Goal: Task Accomplishment & Management: Manage account settings

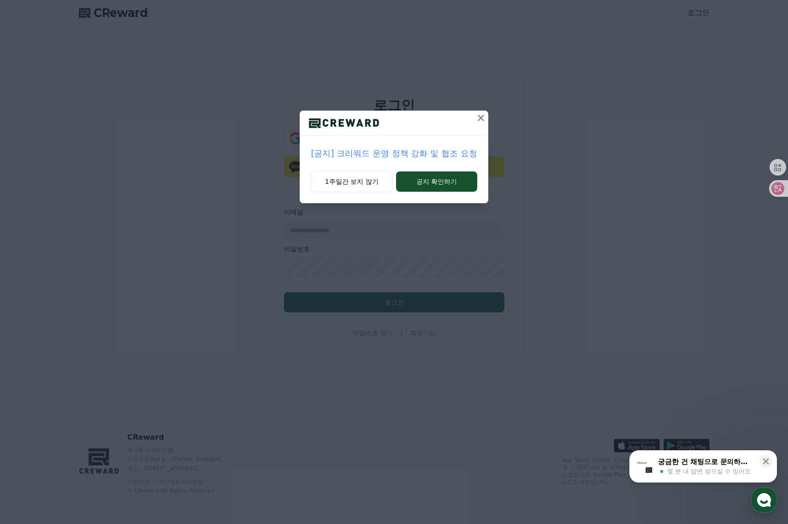
click at [478, 122] on icon at bounding box center [480, 117] width 11 height 11
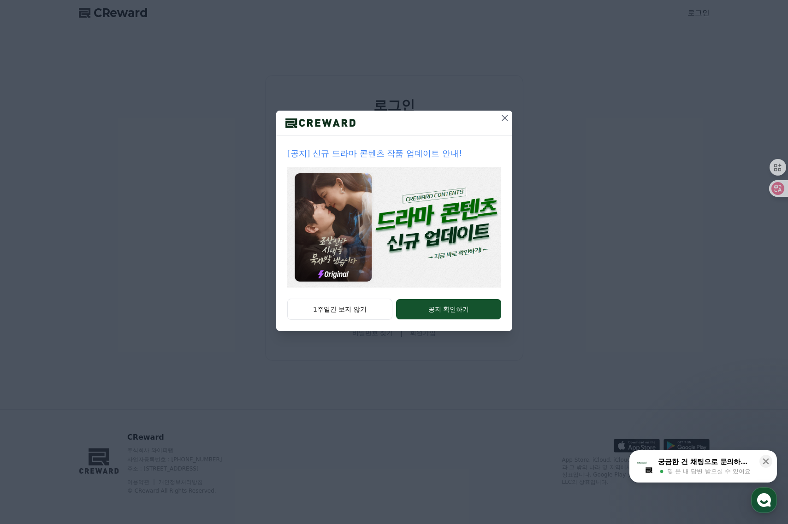
click at [508, 115] on icon at bounding box center [505, 118] width 6 height 6
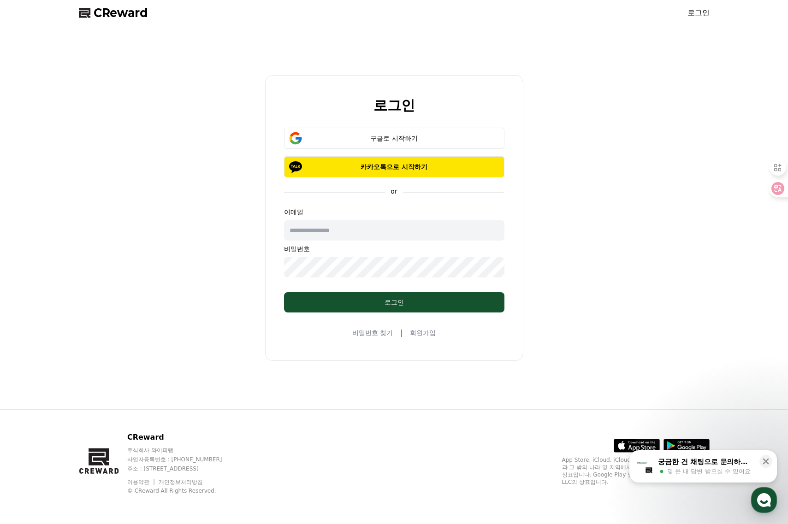
click at [785, 248] on div "로그인 구글로 시작하기 카카오톡으로 시작하기 or 이메일 비밀번호 로그인 비밀번호 찾기 | 회원가입" at bounding box center [394, 217] width 788 height 383
click at [433, 138] on div "구글로 시작하기" at bounding box center [394, 138] width 194 height 9
click at [763, 464] on icon at bounding box center [766, 462] width 6 height 6
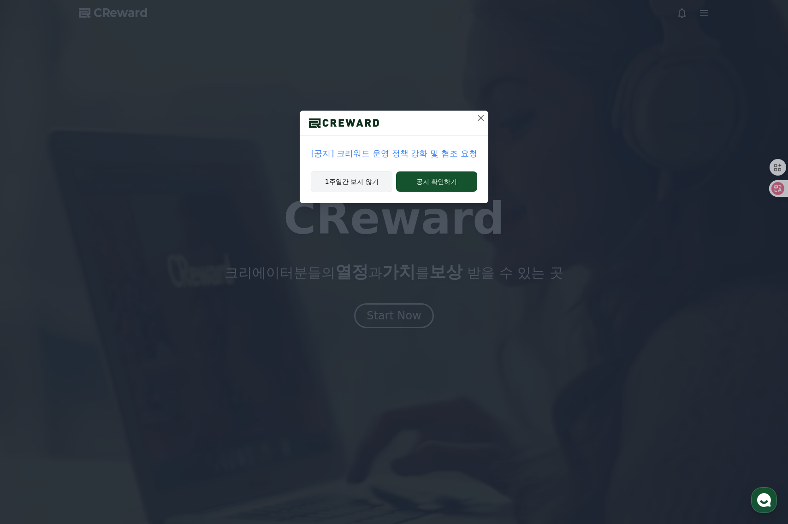
click at [363, 181] on button "1주일간 보지 않기" at bounding box center [352, 181] width 82 height 21
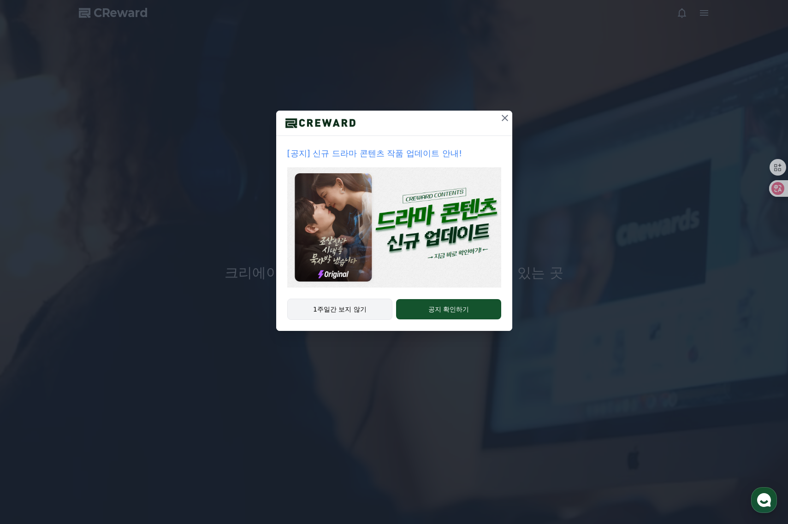
click at [350, 308] on button "1주일간 보지 않기" at bounding box center [340, 309] width 106 height 21
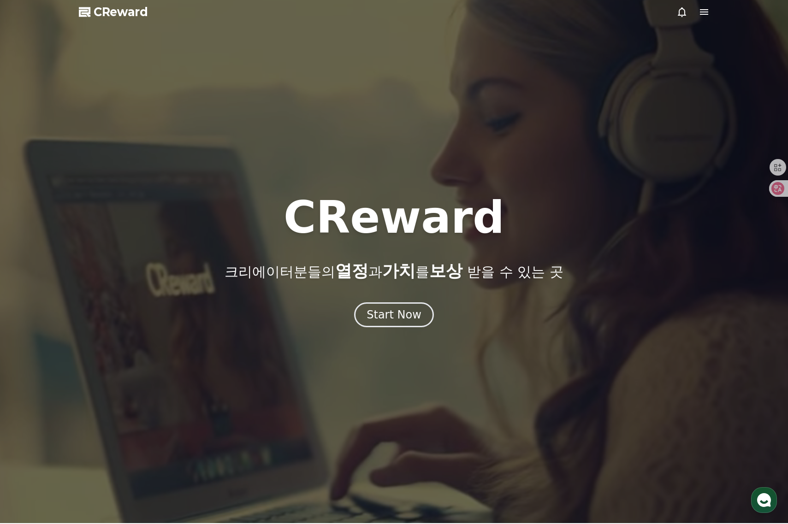
scroll to position [0, 0]
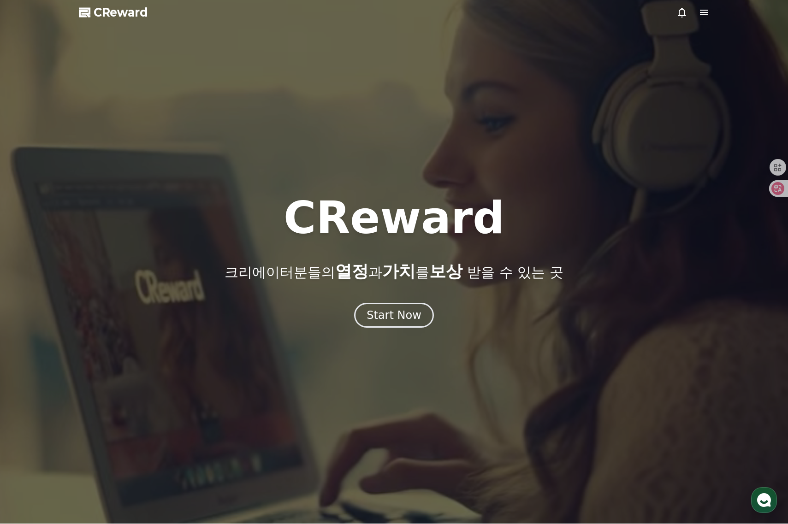
click at [709, 12] on icon at bounding box center [703, 12] width 11 height 11
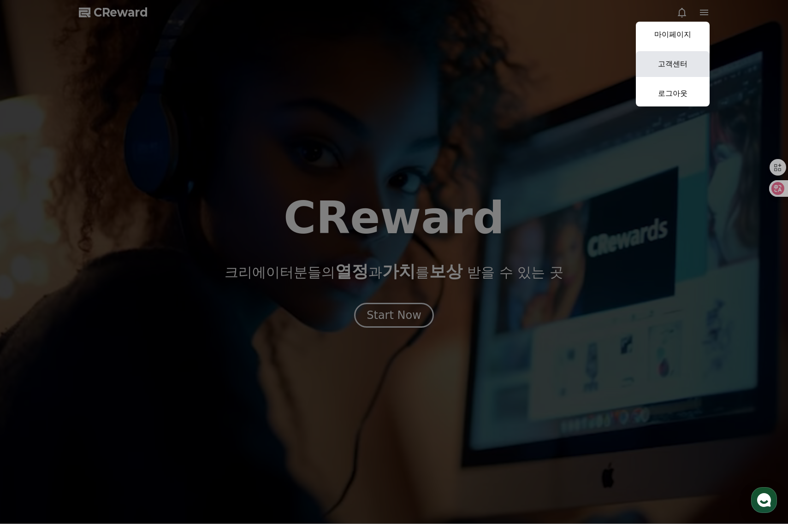
click at [669, 65] on link "고객센터" at bounding box center [673, 64] width 74 height 26
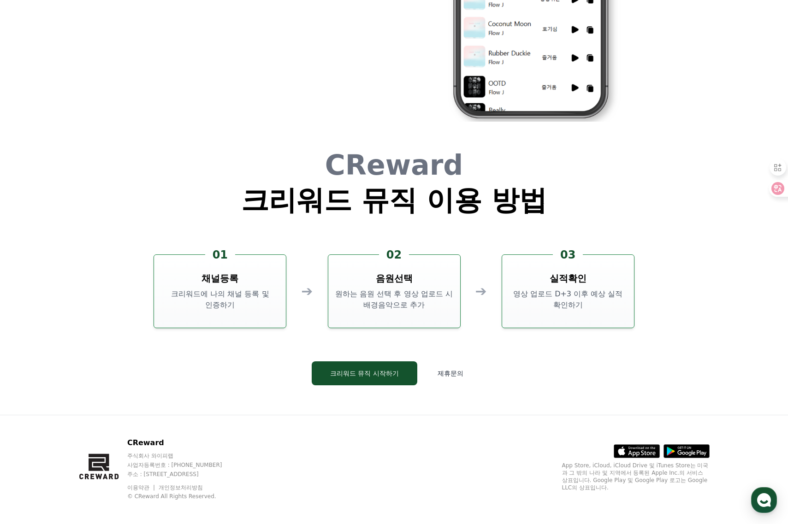
scroll to position [2498, 0]
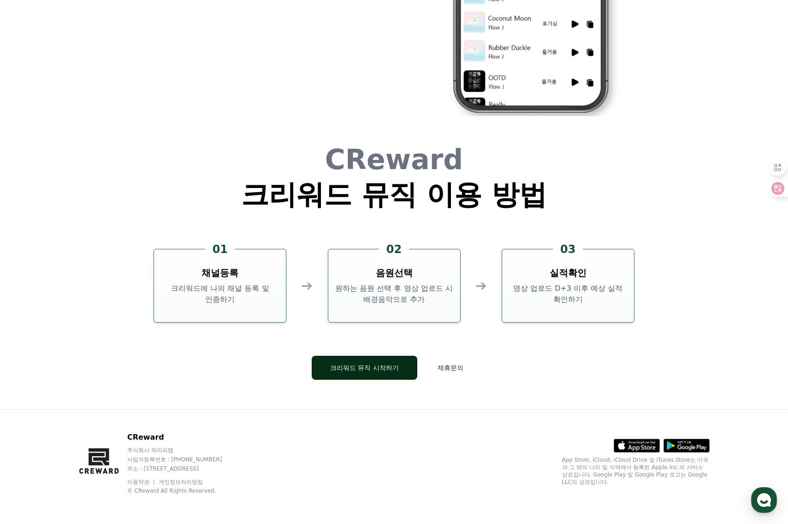
click at [381, 372] on button "크리워드 뮤직 시작하기" at bounding box center [365, 368] width 106 height 24
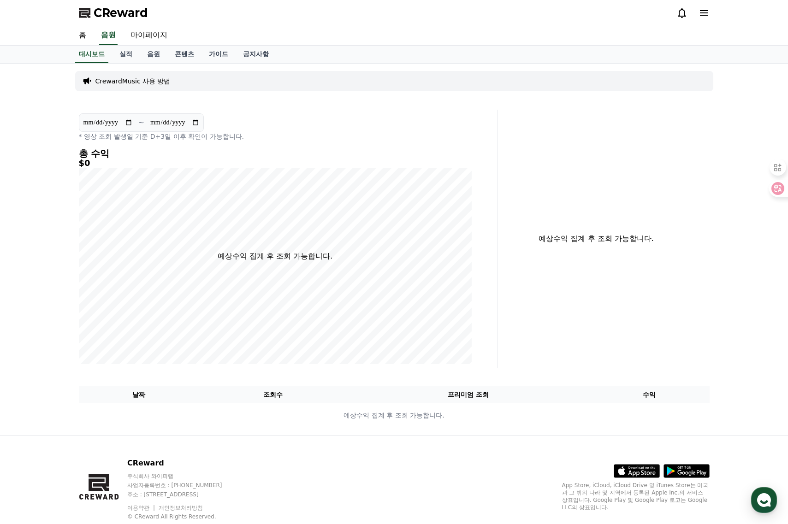
click at [707, 15] on icon at bounding box center [704, 13] width 8 height 6
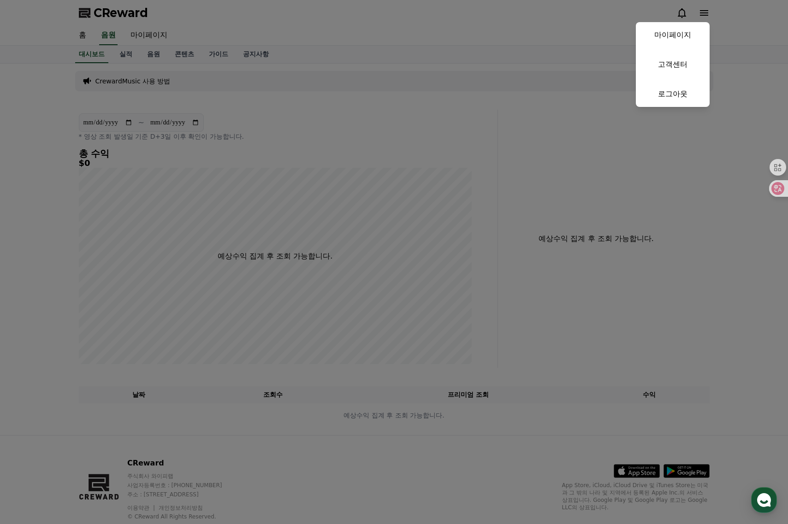
drag, startPoint x: 485, startPoint y: 100, endPoint x: 518, endPoint y: 60, distance: 51.7
click at [512, 63] on button "close" at bounding box center [394, 262] width 788 height 524
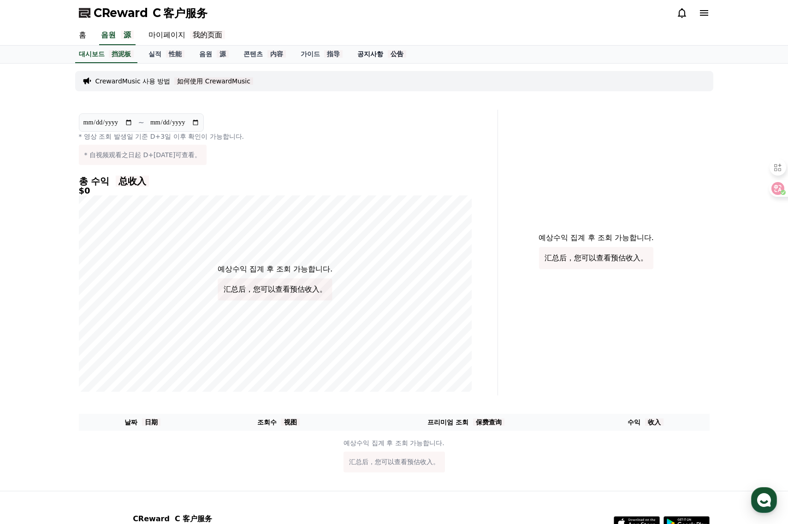
click at [396, 49] on link "공지사항 公告" at bounding box center [382, 55] width 64 height 18
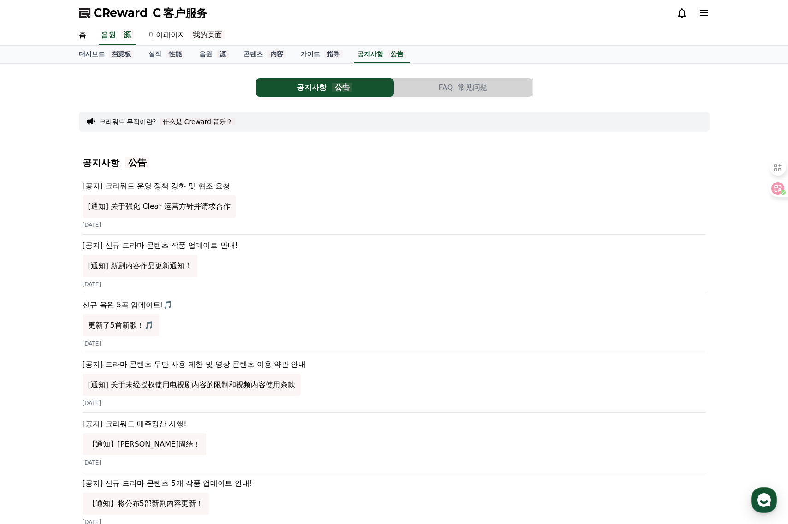
click at [194, 187] on p "[공지] 크리워드 운영 정책 강화 및 협조 요청 [通知] 关于强化 Clear 运营方针并请求合作" at bounding box center [394, 201] width 623 height 41
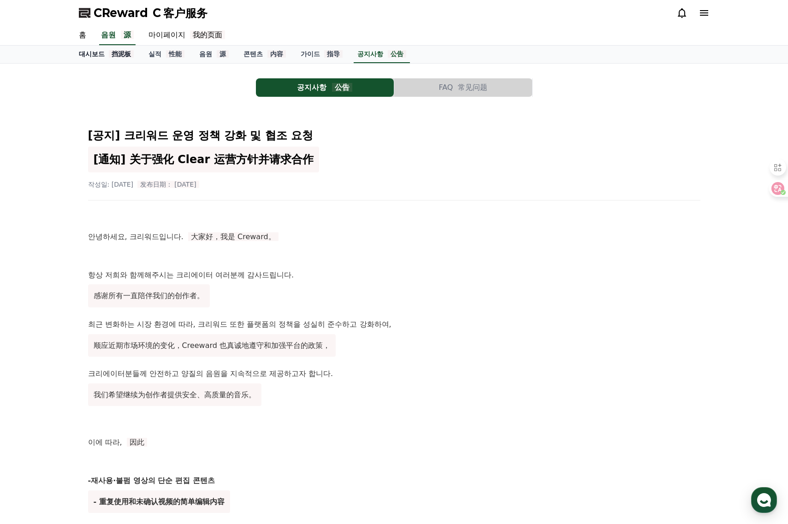
click at [95, 58] on link "대시보드 挡泥板" at bounding box center [106, 55] width 70 height 18
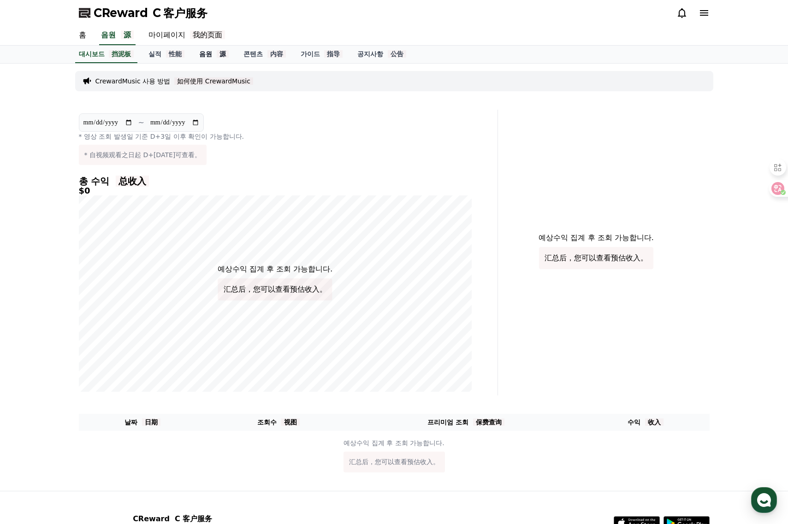
click at [208, 51] on link "음원 源" at bounding box center [214, 55] width 44 height 18
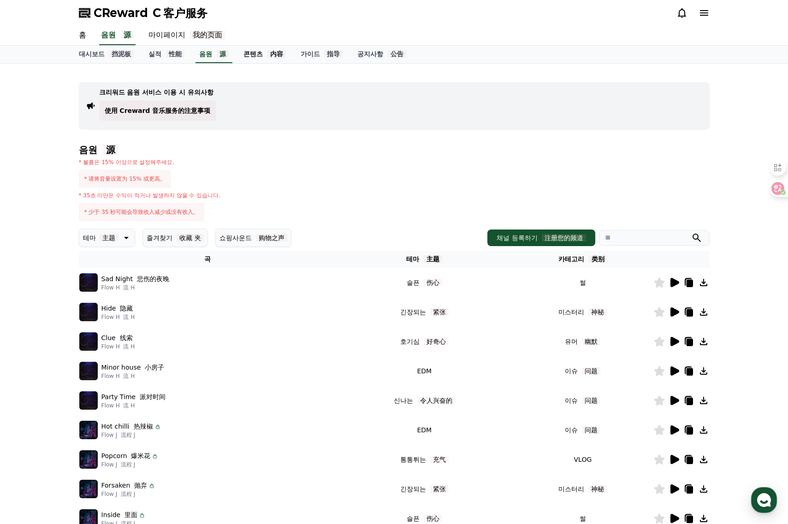
click at [271, 47] on link "콘텐츠 内容" at bounding box center [264, 55] width 57 height 18
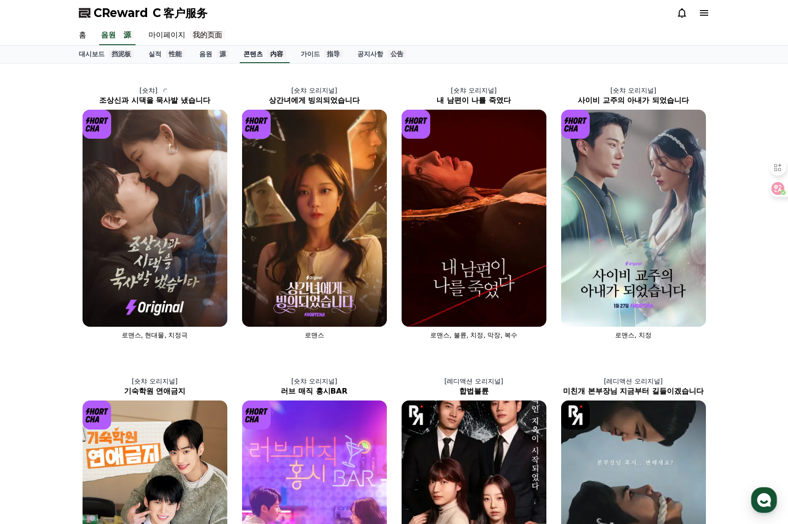
click at [273, 54] on font "内容" at bounding box center [276, 53] width 18 height 7
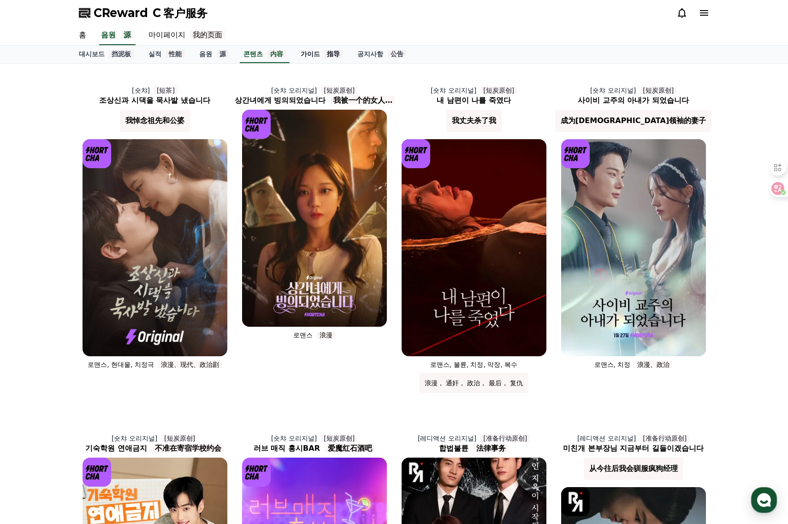
click at [304, 53] on link "가이드 指导" at bounding box center [321, 55] width 57 height 18
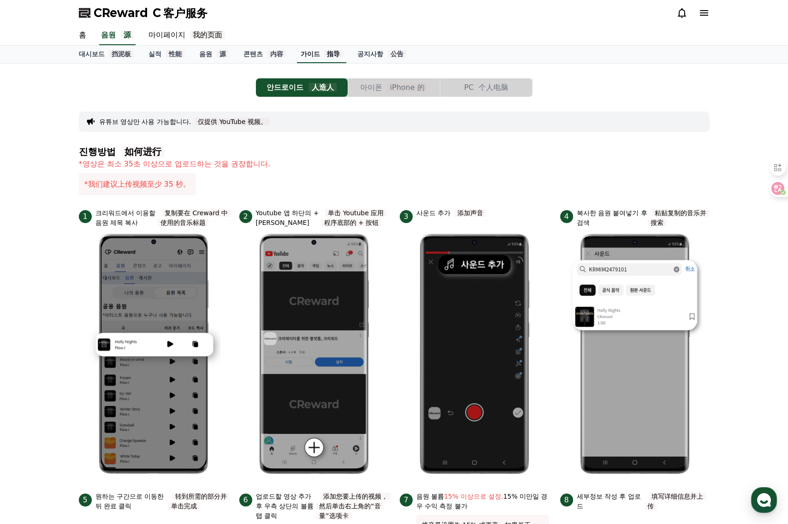
click at [325, 55] on font "指导" at bounding box center [333, 53] width 18 height 7
click at [228, 52] on link "음원 源" at bounding box center [214, 55] width 44 height 18
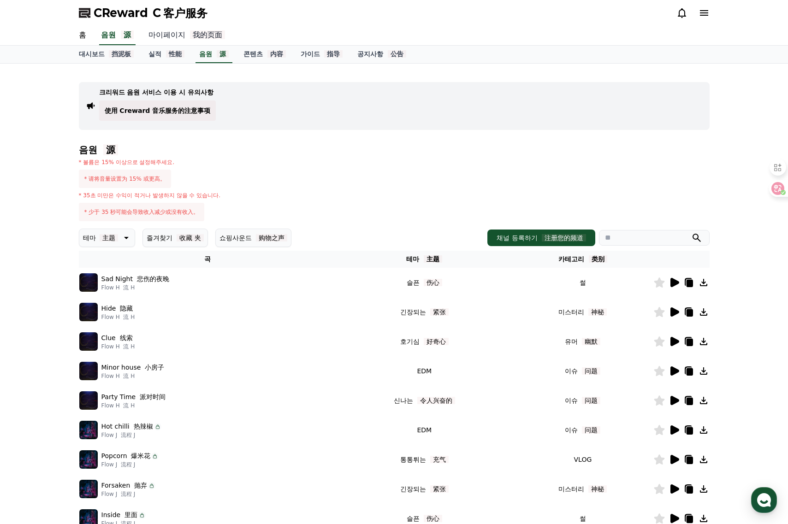
click at [174, 35] on link "마이페이지 我的页面" at bounding box center [186, 35] width 91 height 19
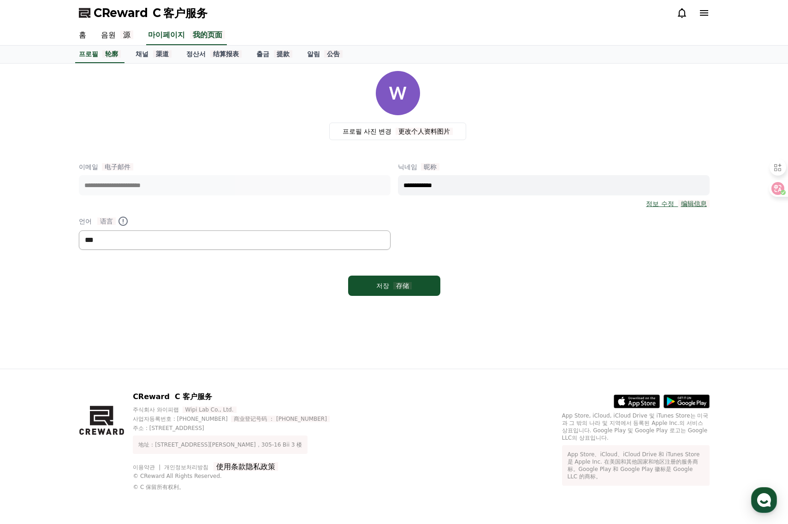
click at [169, 236] on select "*** ******* ***" at bounding box center [235, 240] width 312 height 19
select select "**********"
click at [79, 231] on select "*** ******* ***" at bounding box center [235, 240] width 312 height 19
click at [402, 285] on font "存储" at bounding box center [402, 285] width 18 height 7
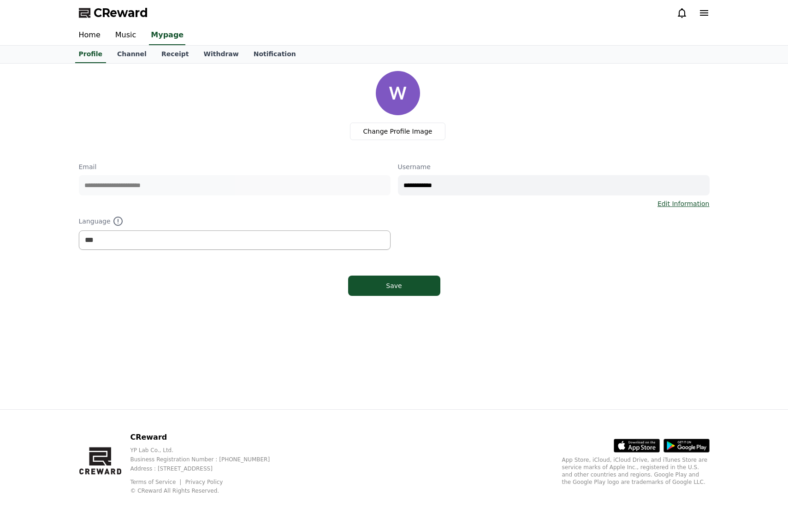
select select "**********"
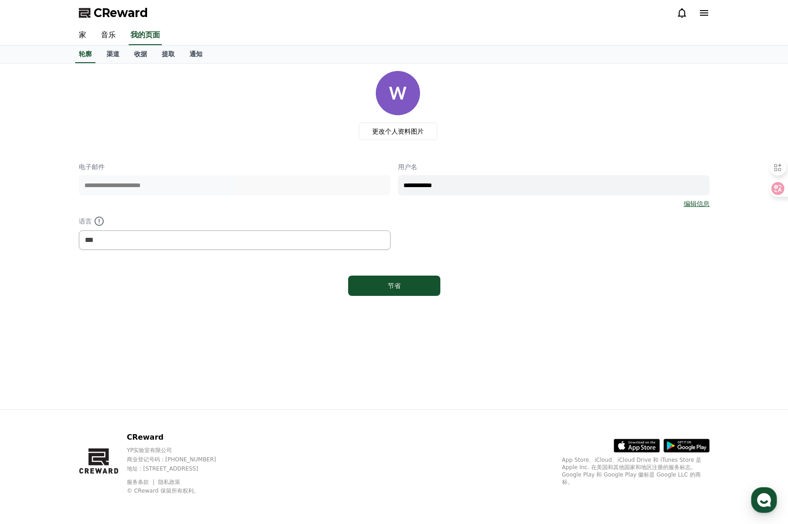
click at [575, 74] on div "更改个人资料图片" at bounding box center [397, 105] width 623 height 69
click at [166, 56] on font "提取" at bounding box center [168, 53] width 13 height 7
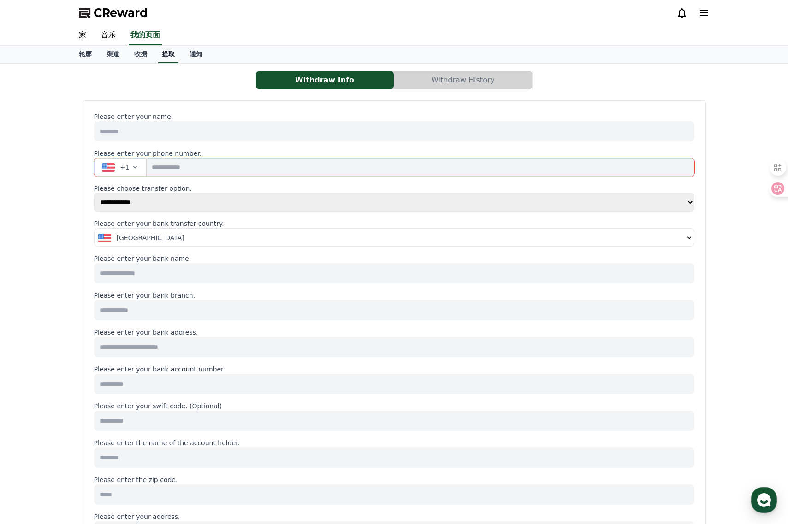
select select
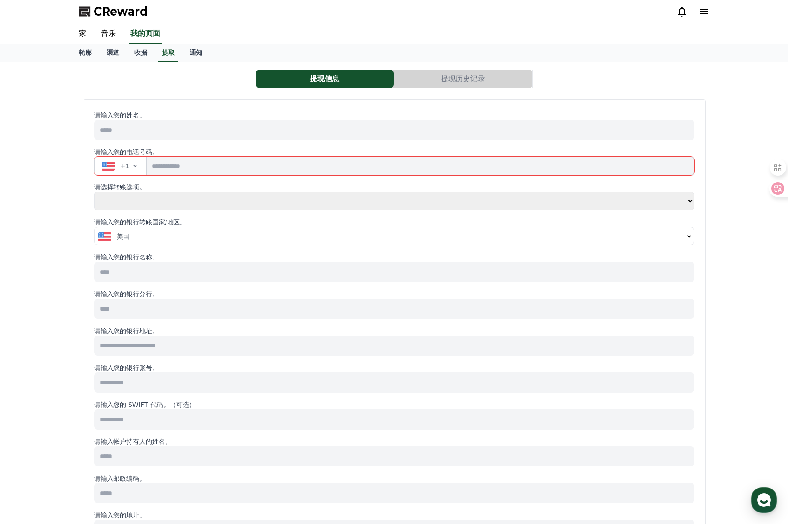
scroll to position [1, 0]
click at [457, 83] on font "提现历史记录" at bounding box center [463, 79] width 44 height 9
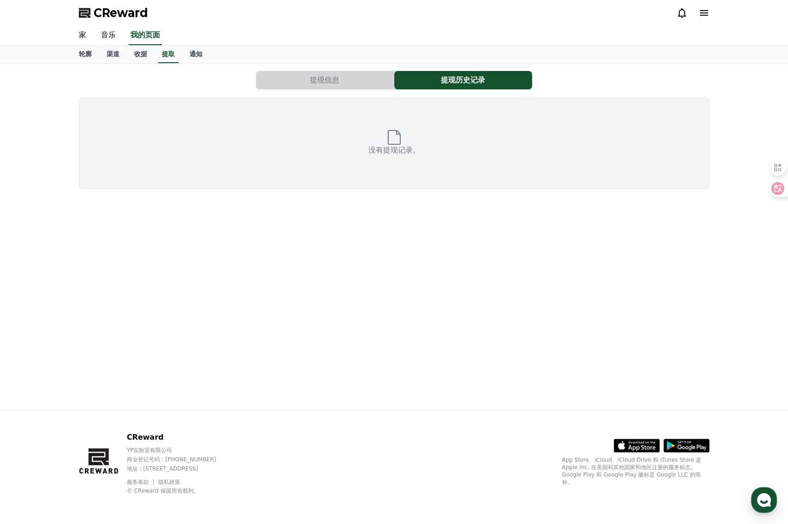
click at [332, 88] on button "提现信息" at bounding box center [325, 80] width 138 height 18
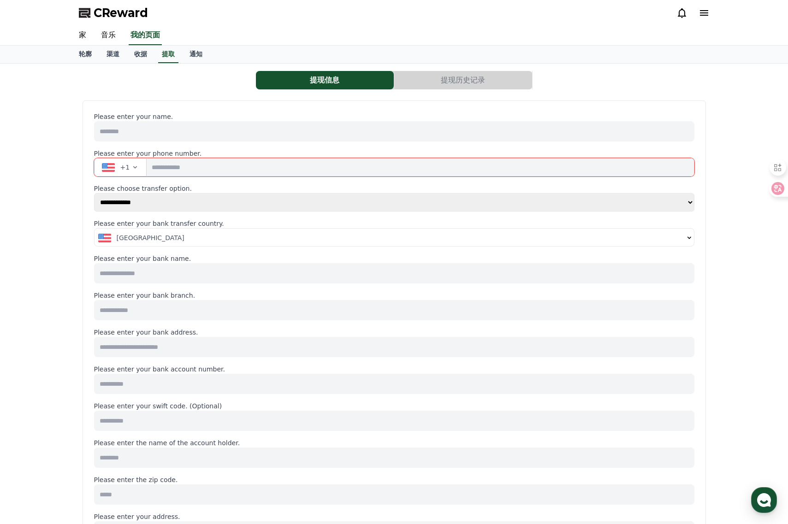
select select
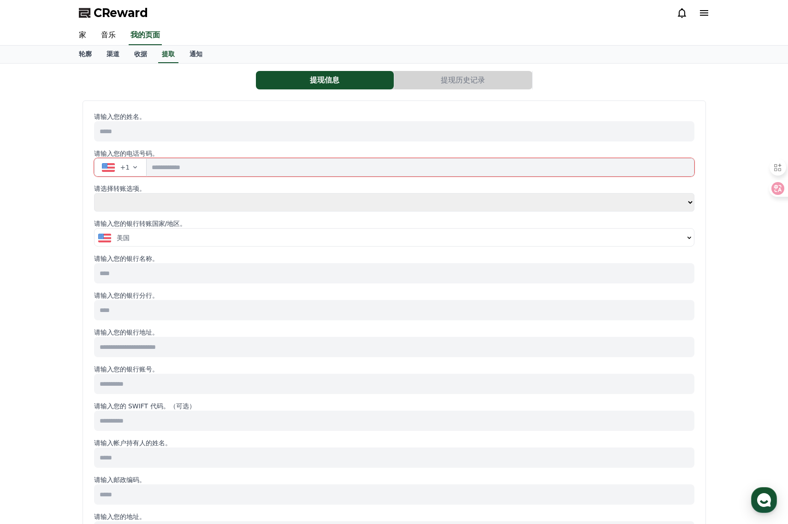
click at [228, 245] on button "美国" at bounding box center [394, 238] width 599 height 18
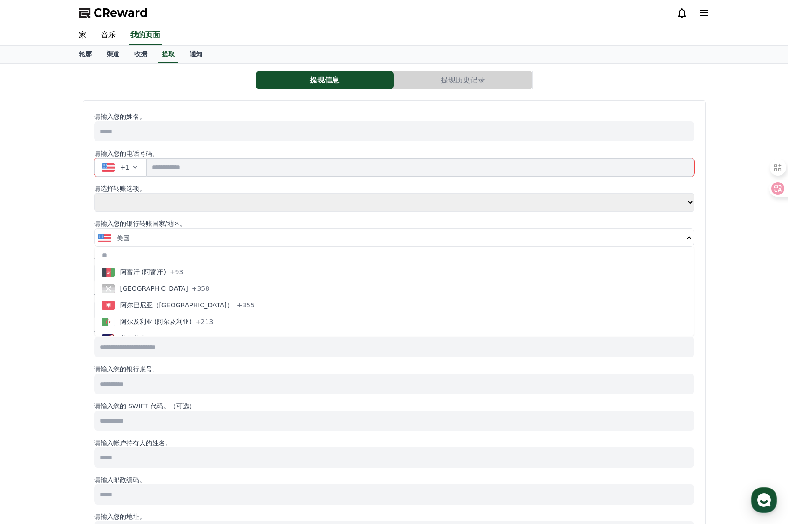
click at [178, 261] on input "text" at bounding box center [394, 255] width 599 height 17
type input "*"
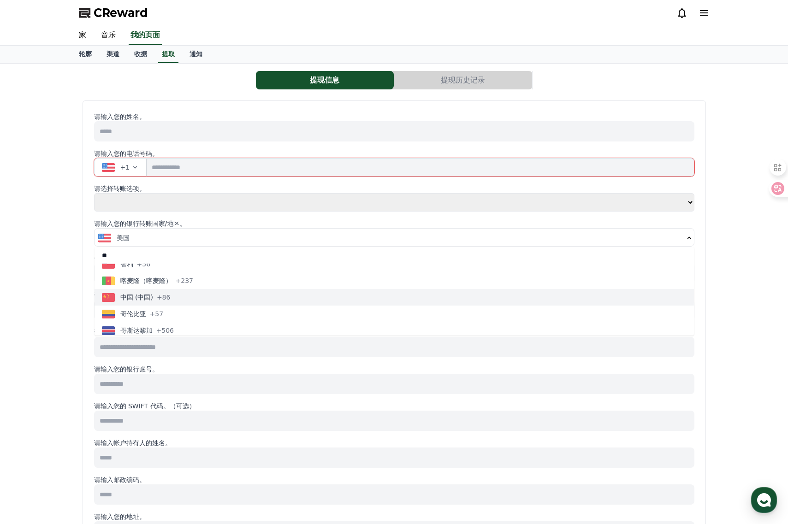
scroll to position [738, 0]
type input "**"
click at [162, 296] on font "+86" at bounding box center [164, 297] width 14 height 7
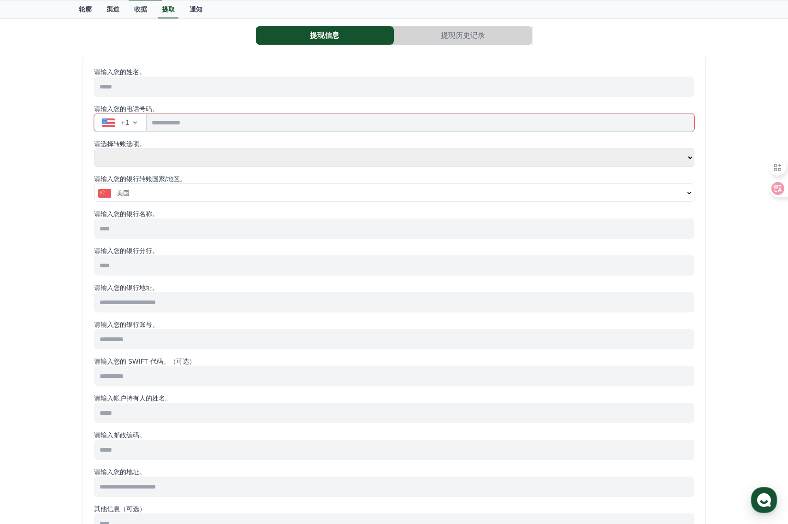
click at [252, 165] on select "**** **" at bounding box center [394, 157] width 600 height 18
click at [211, 155] on select "**** **" at bounding box center [394, 157] width 600 height 18
select select "**********"
click at [94, 148] on select "**** **" at bounding box center [394, 157] width 600 height 18
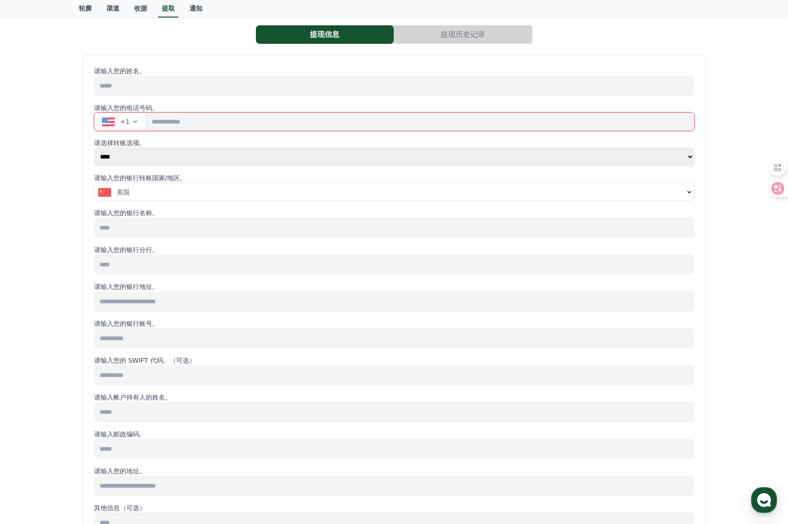
click at [178, 226] on input at bounding box center [394, 228] width 600 height 20
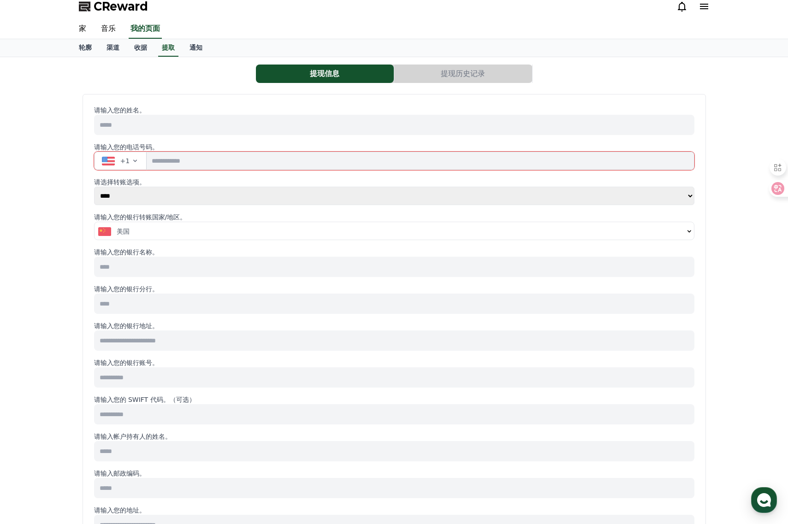
scroll to position [0, 0]
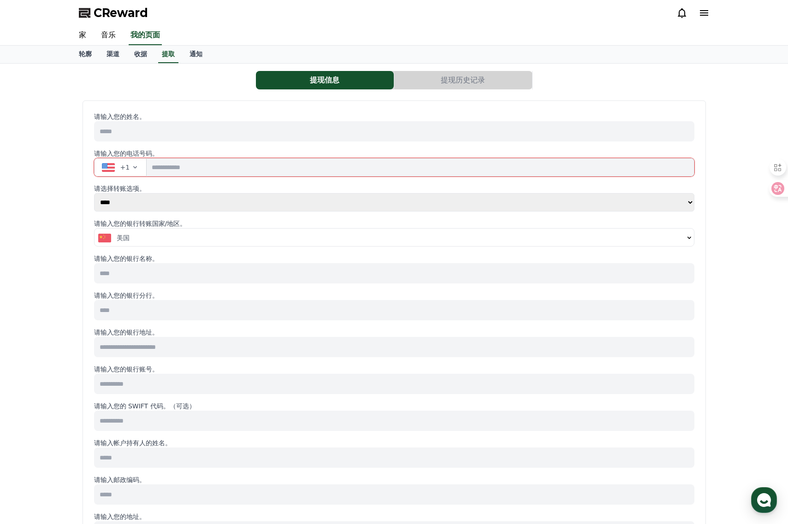
click at [128, 167] on font "+1" at bounding box center [125, 167] width 10 height 7
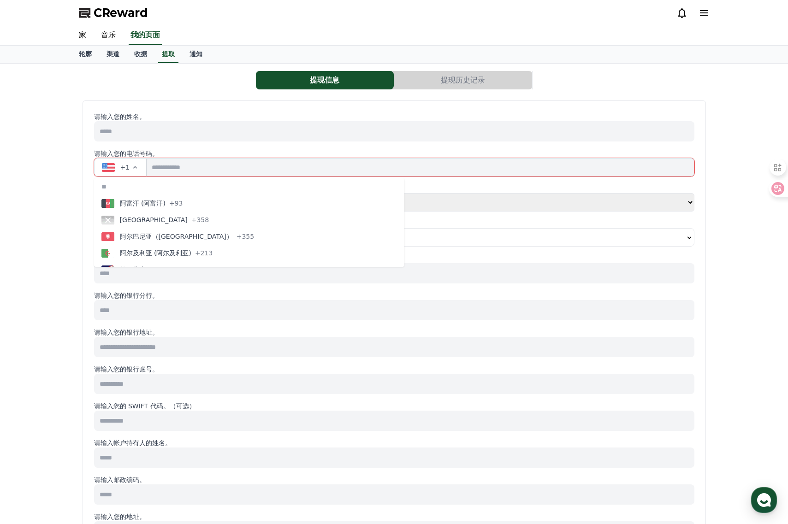
click at [155, 132] on input at bounding box center [394, 131] width 600 height 20
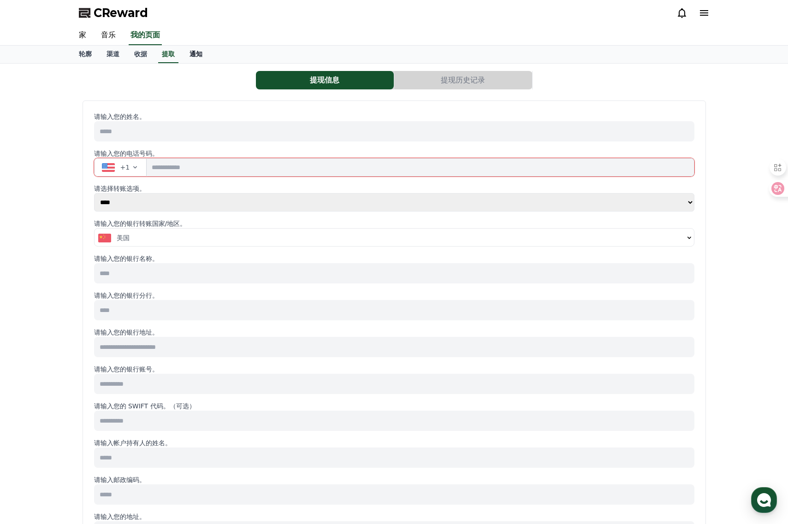
click at [197, 53] on font "通知" at bounding box center [195, 53] width 13 height 7
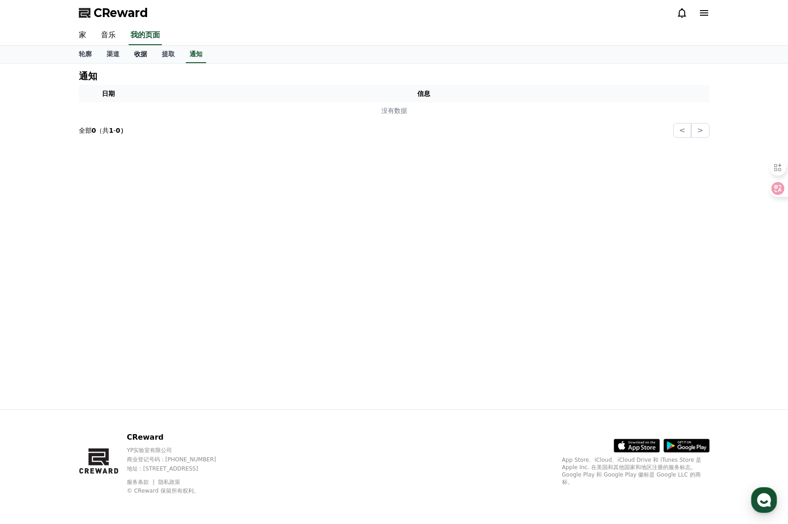
click at [130, 57] on link "收据" at bounding box center [141, 55] width 28 height 18
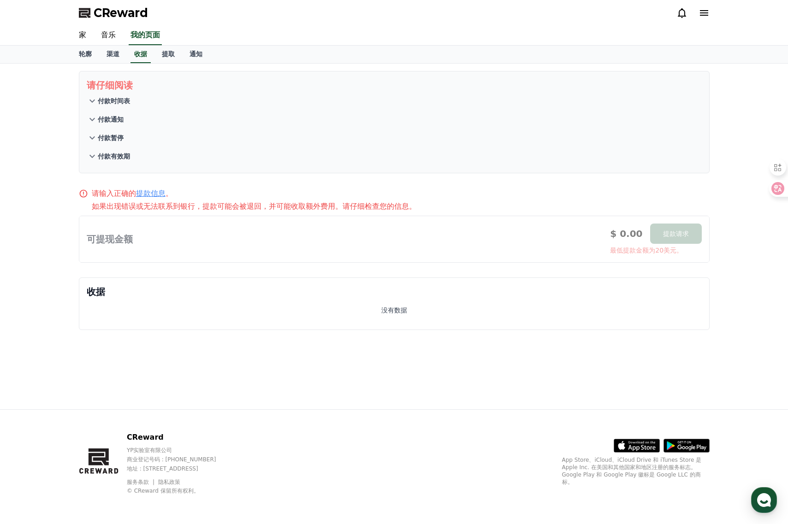
click at [431, 190] on div "请输入正确的 提款信息 。" at bounding box center [394, 193] width 631 height 11
click at [107, 57] on font "渠道" at bounding box center [112, 53] width 13 height 7
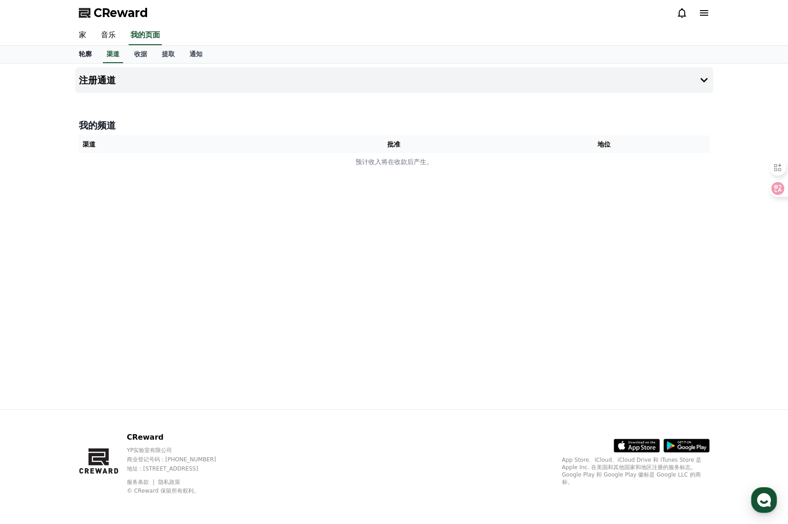
click at [89, 56] on font "轮廓" at bounding box center [85, 53] width 13 height 7
select select "**********"
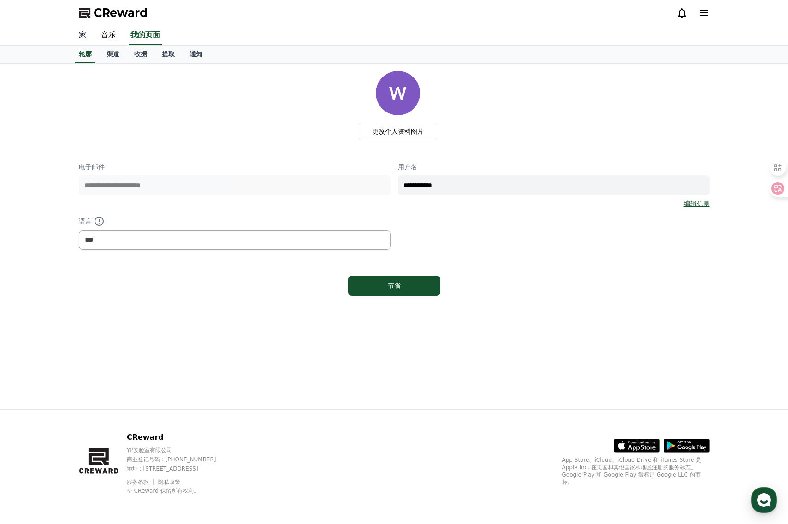
click at [84, 34] on font "家" at bounding box center [82, 34] width 7 height 9
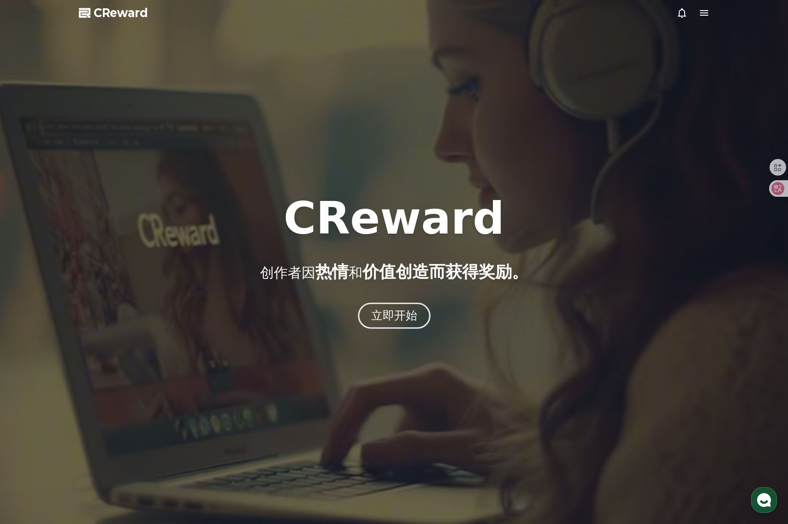
click at [386, 314] on font "立即开始" at bounding box center [394, 315] width 47 height 13
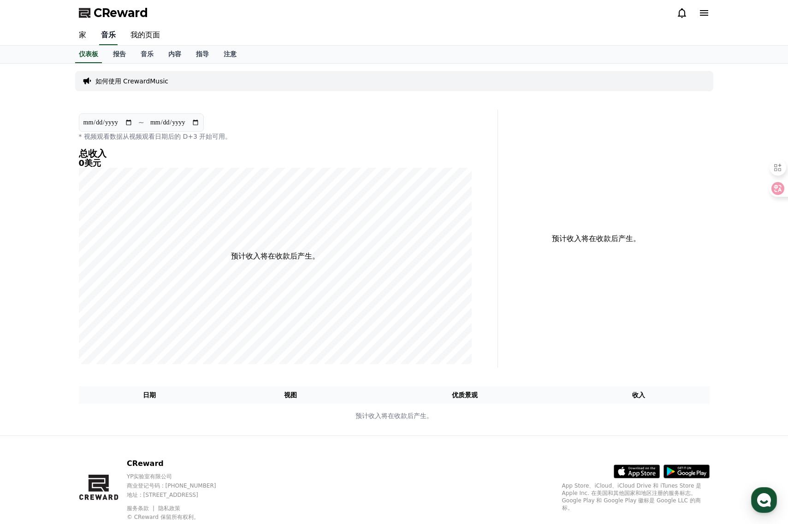
click at [109, 37] on font "音乐" at bounding box center [108, 34] width 15 height 9
click at [149, 49] on link "音乐" at bounding box center [147, 55] width 28 height 18
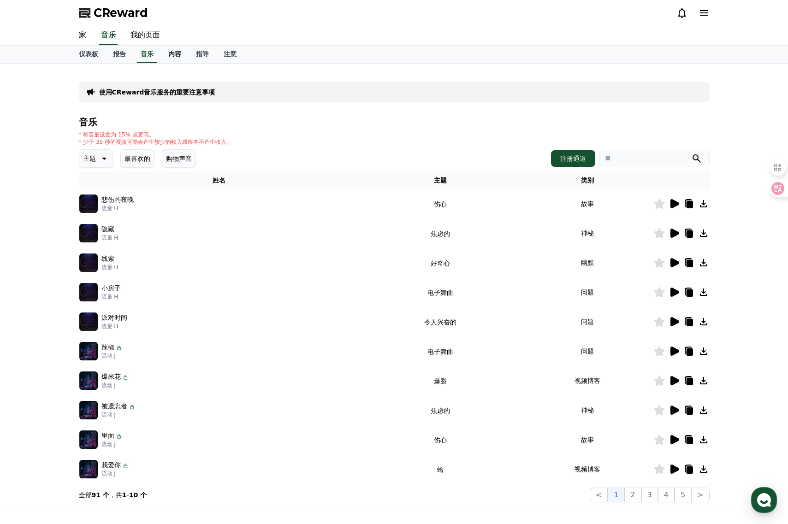
click at [172, 50] on font "内容" at bounding box center [174, 53] width 13 height 7
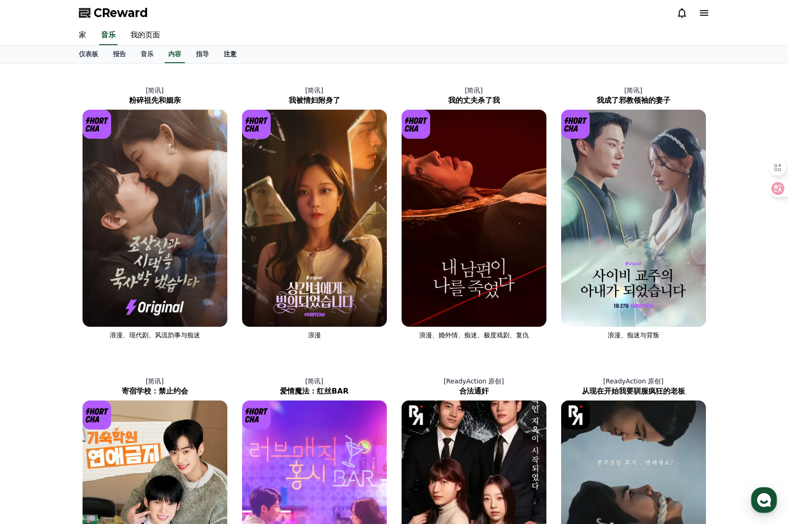
click at [218, 51] on link "注意" at bounding box center [230, 55] width 28 height 18
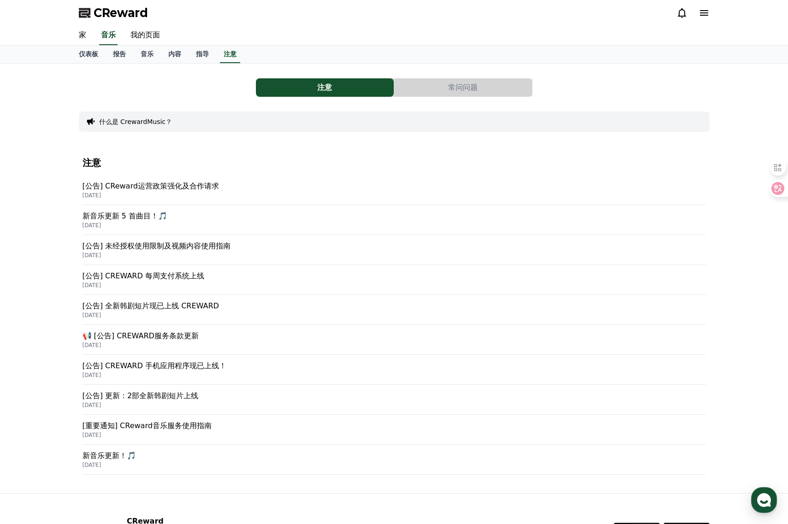
click at [188, 192] on p "2025年9月15日" at bounding box center [394, 195] width 623 height 7
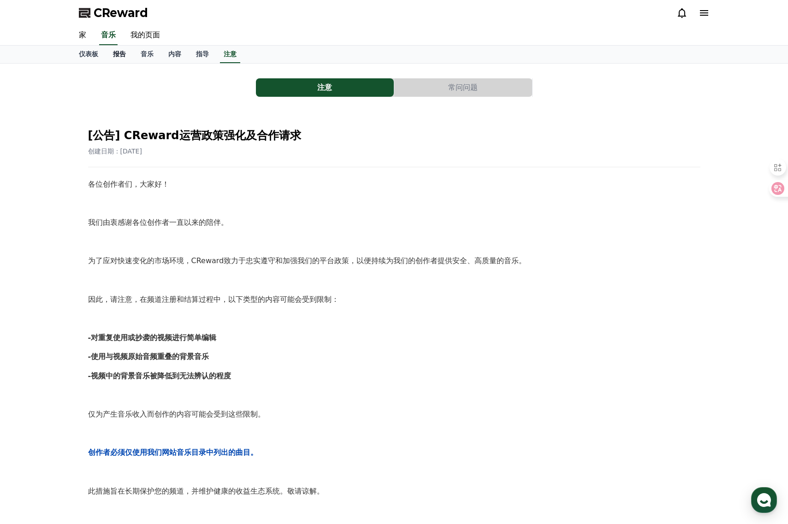
click at [115, 55] on font "报告" at bounding box center [119, 53] width 13 height 7
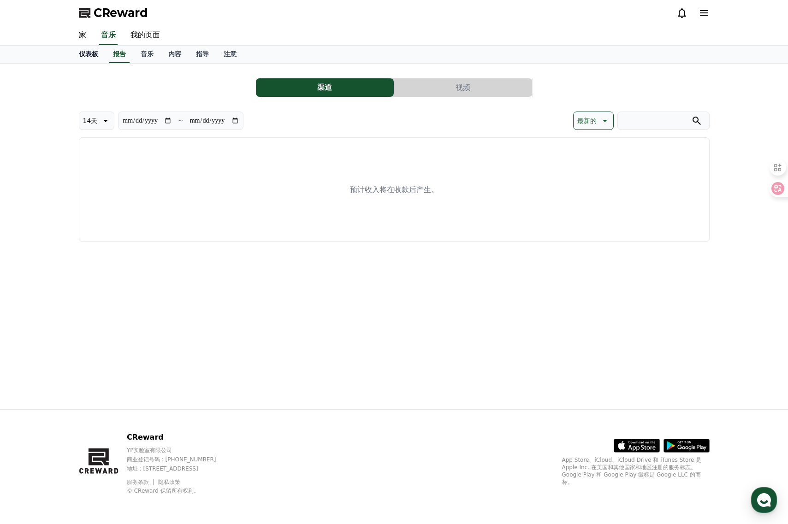
click at [92, 53] on font "仪表板" at bounding box center [88, 53] width 19 height 7
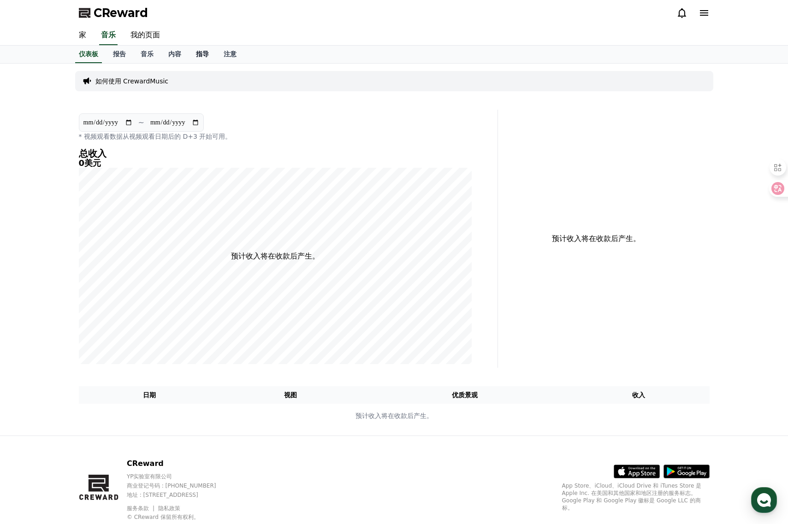
click at [206, 53] on font "指导" at bounding box center [202, 53] width 13 height 7
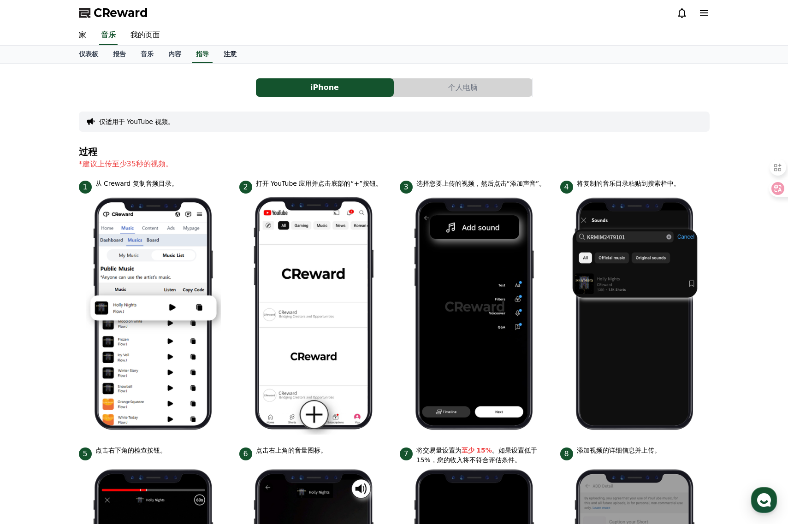
click at [230, 53] on font "注意" at bounding box center [230, 53] width 13 height 7
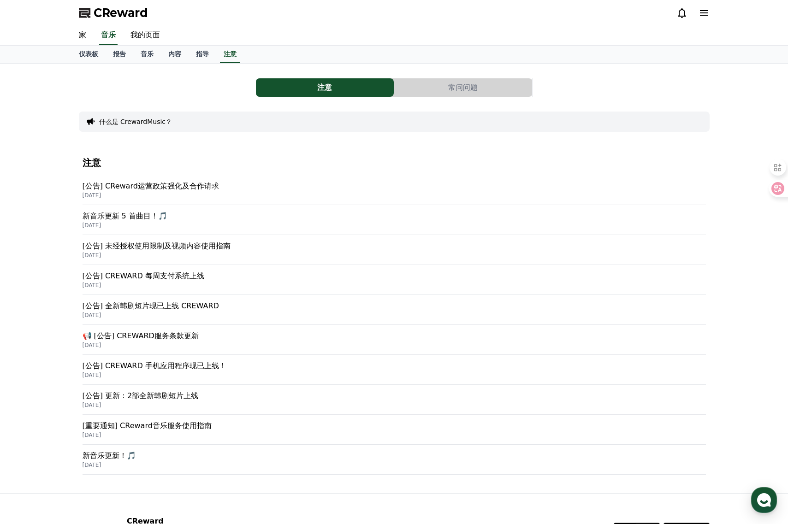
click at [190, 273] on font "[公告] CREWARD 每周支付系统上线" at bounding box center [144, 276] width 122 height 9
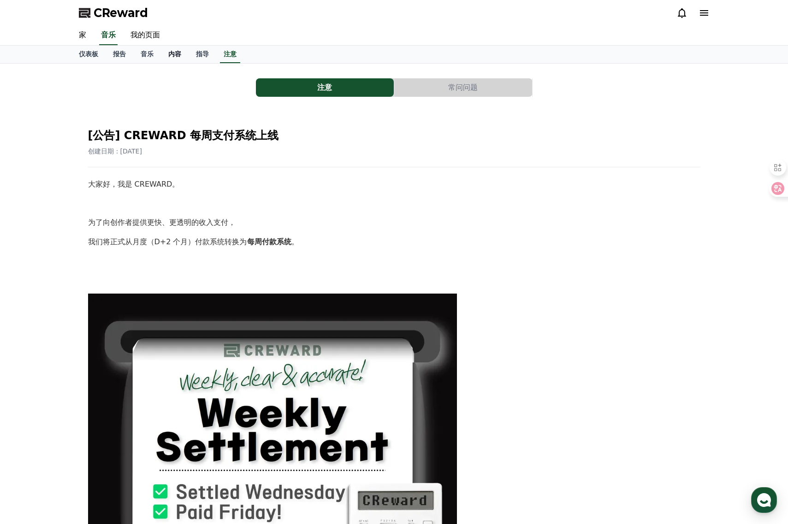
click at [183, 53] on link "内容" at bounding box center [175, 55] width 28 height 18
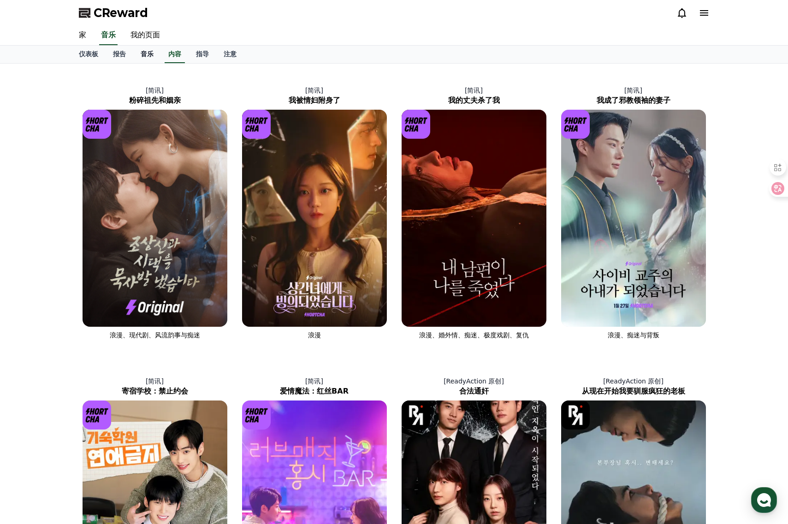
click at [148, 54] on font "音乐" at bounding box center [147, 53] width 13 height 7
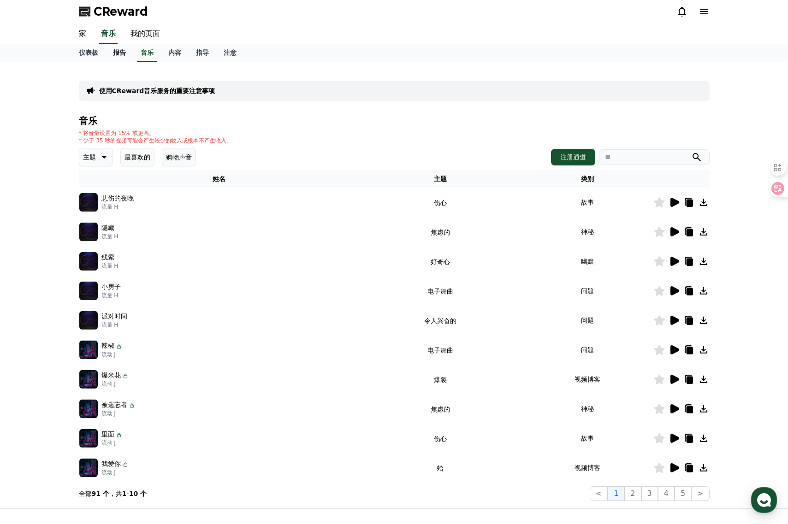
scroll to position [0, 0]
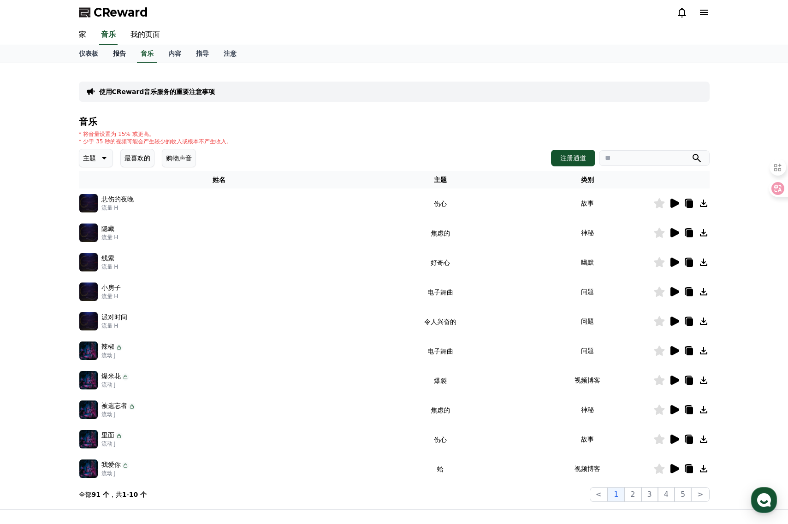
click at [120, 53] on font "报告" at bounding box center [119, 53] width 13 height 7
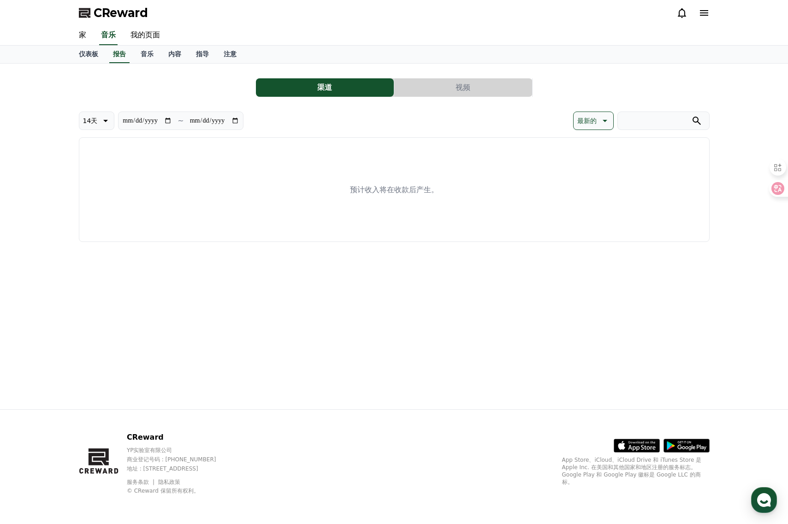
click at [450, 93] on button "视频" at bounding box center [463, 87] width 138 height 18
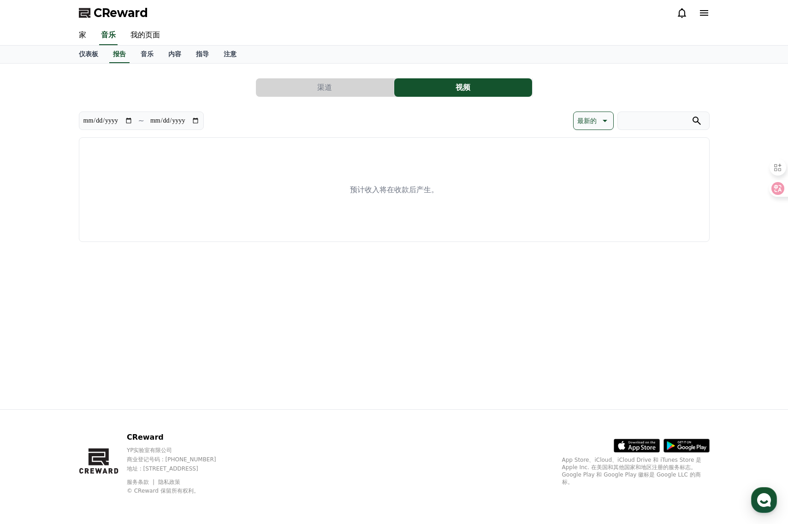
click at [356, 89] on button "渠道" at bounding box center [325, 87] width 138 height 18
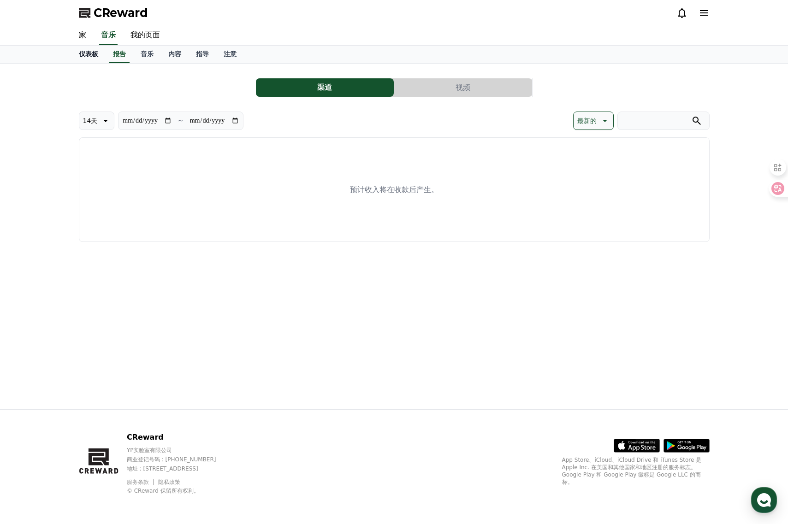
click at [87, 50] on font "仪表板" at bounding box center [88, 53] width 19 height 7
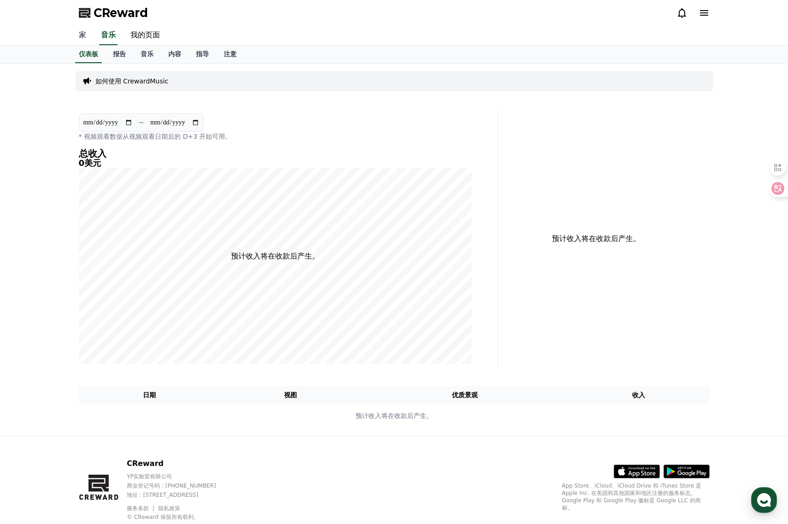
click at [89, 36] on link "家" at bounding box center [82, 35] width 22 height 19
click at [143, 31] on font "我的页面" at bounding box center [145, 34] width 30 height 9
select select "**********"
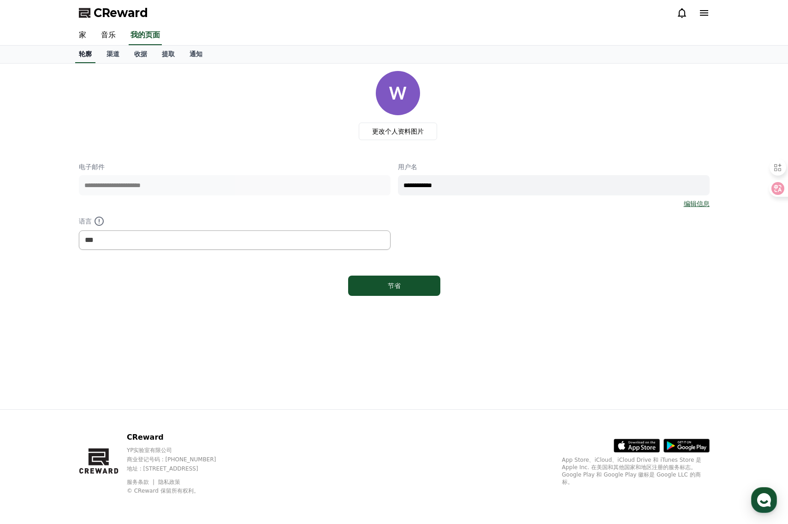
click at [88, 54] on font "轮廓" at bounding box center [85, 53] width 13 height 7
click at [121, 52] on link "渠道" at bounding box center [113, 55] width 28 height 18
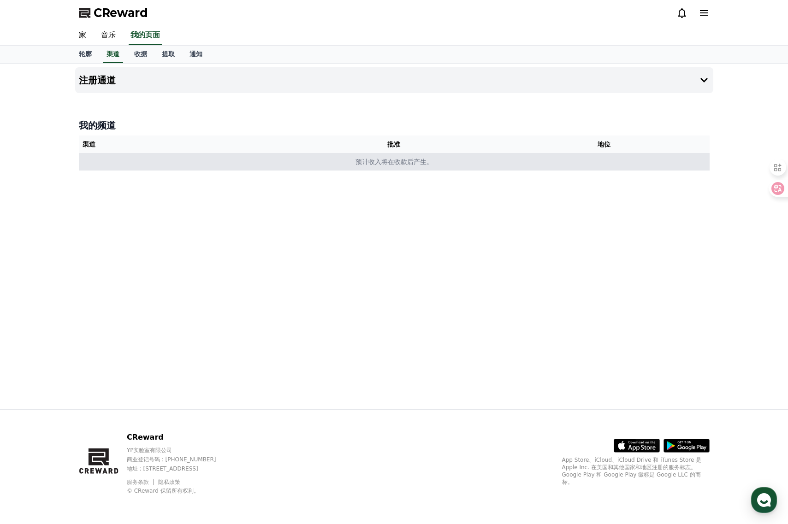
click at [430, 161] on font "预计收入将在收款后产生。" at bounding box center [393, 161] width 77 height 7
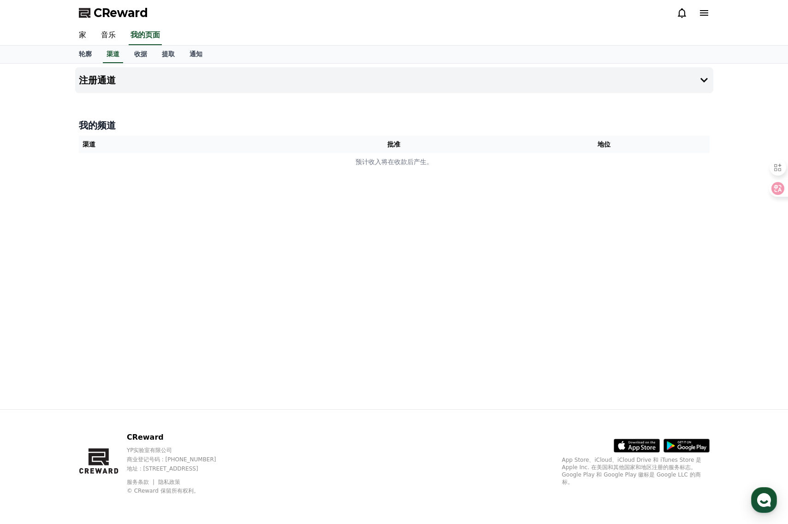
click at [106, 124] on font "我的频道" at bounding box center [97, 125] width 37 height 11
click at [549, 89] on button "注册通道" at bounding box center [394, 80] width 638 height 26
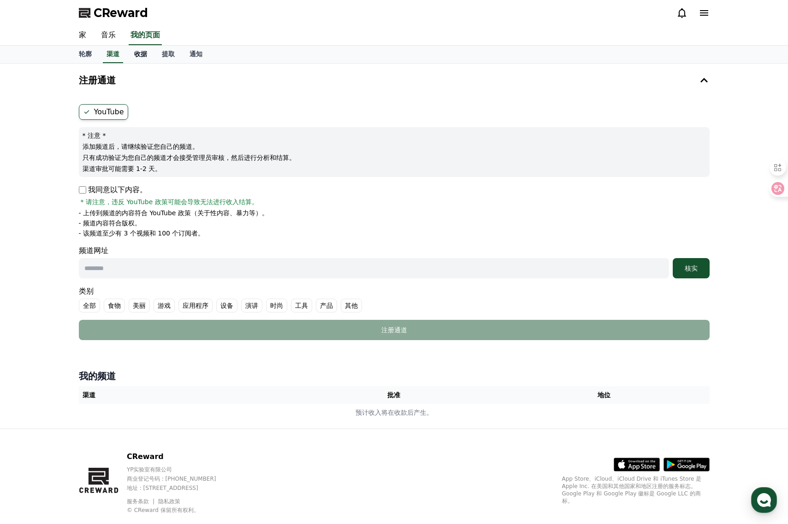
click at [141, 53] on font "收据" at bounding box center [140, 53] width 13 height 7
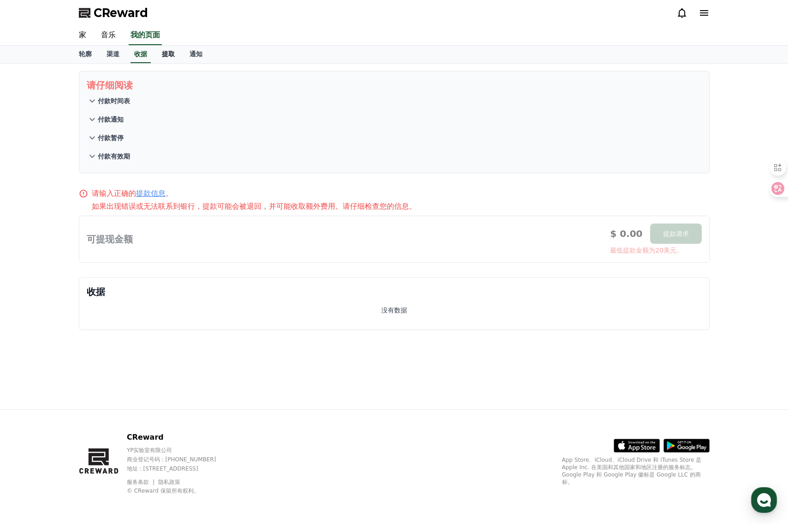
click at [163, 52] on font "提取" at bounding box center [168, 53] width 13 height 7
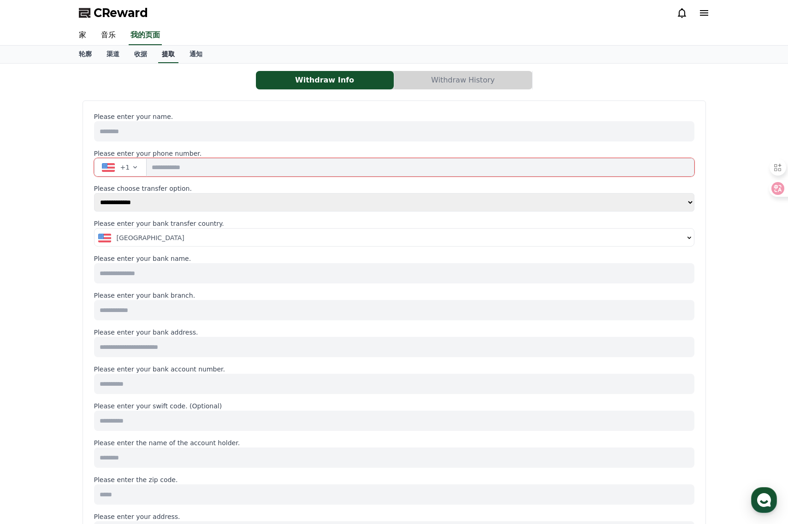
select select
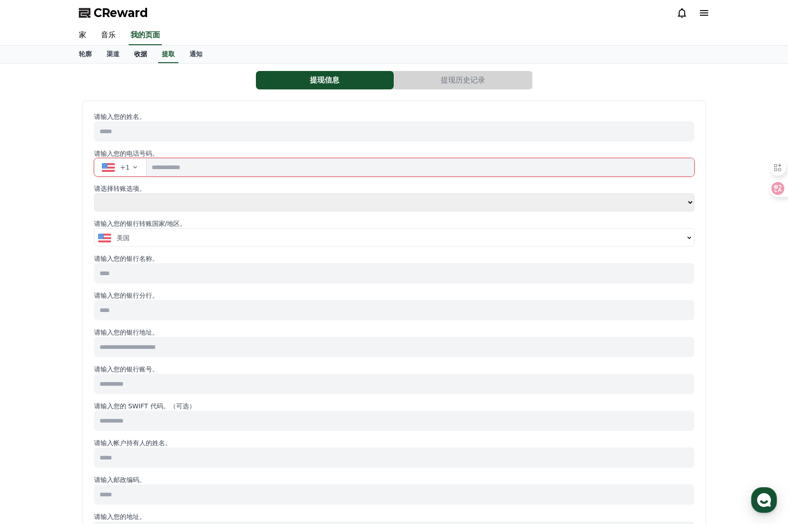
click at [139, 53] on font "收据" at bounding box center [140, 53] width 13 height 7
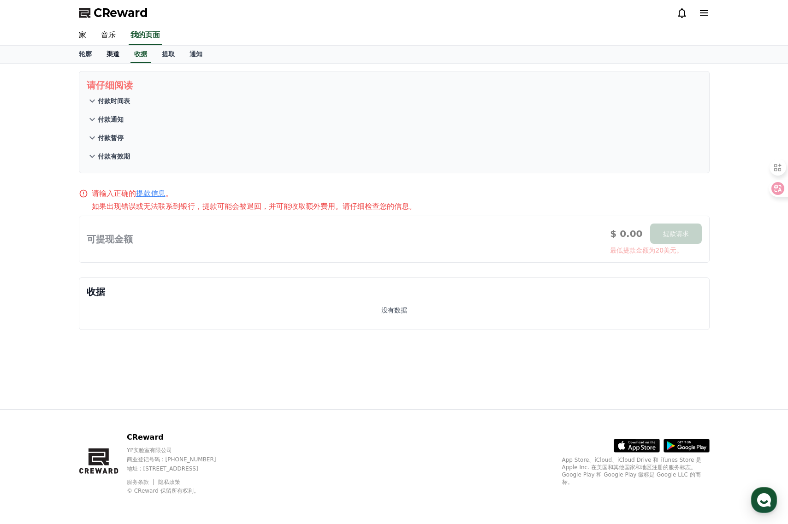
click at [116, 51] on font "渠道" at bounding box center [112, 53] width 13 height 7
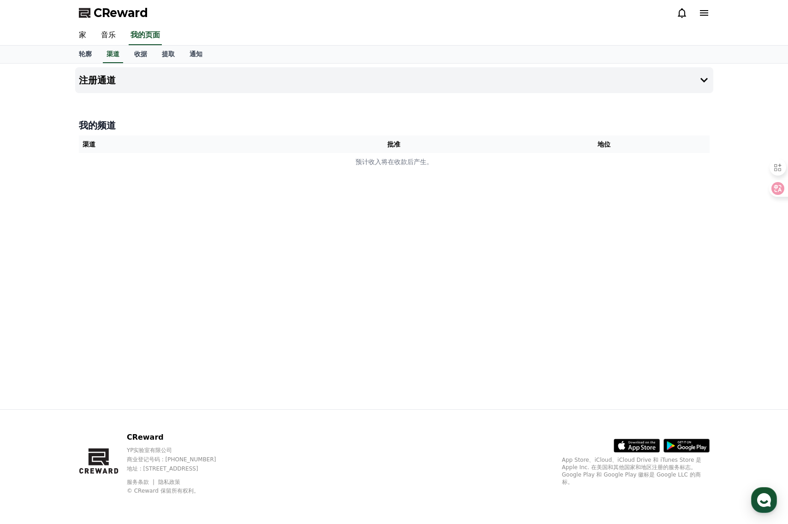
click at [703, 14] on icon at bounding box center [703, 12] width 11 height 11
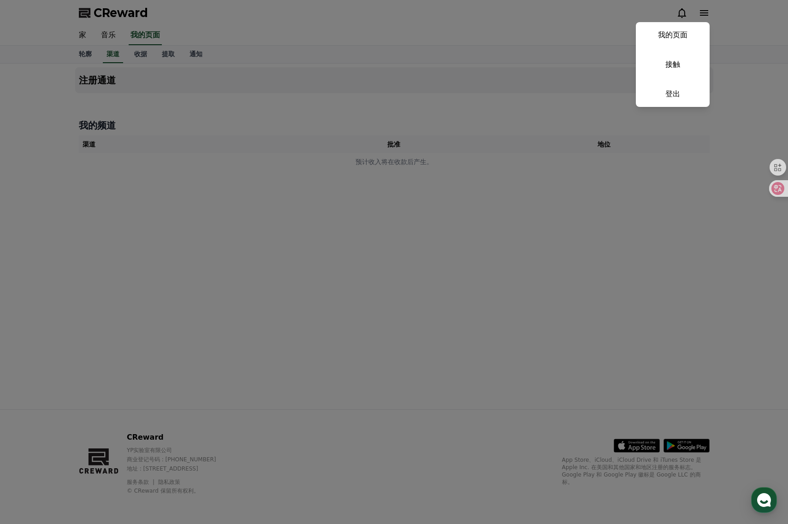
click at [541, 51] on button "关闭" at bounding box center [394, 262] width 788 height 524
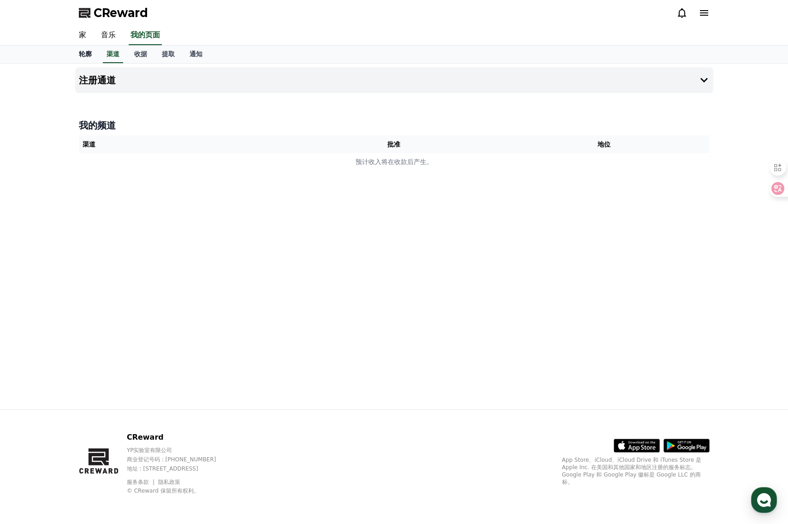
click at [85, 54] on font "轮廓" at bounding box center [85, 53] width 13 height 7
select select "**********"
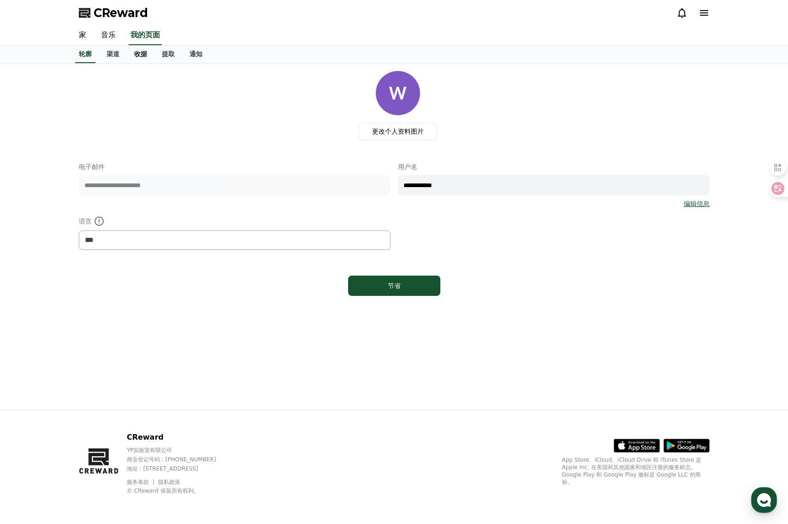
click at [128, 52] on link "收据" at bounding box center [141, 55] width 28 height 18
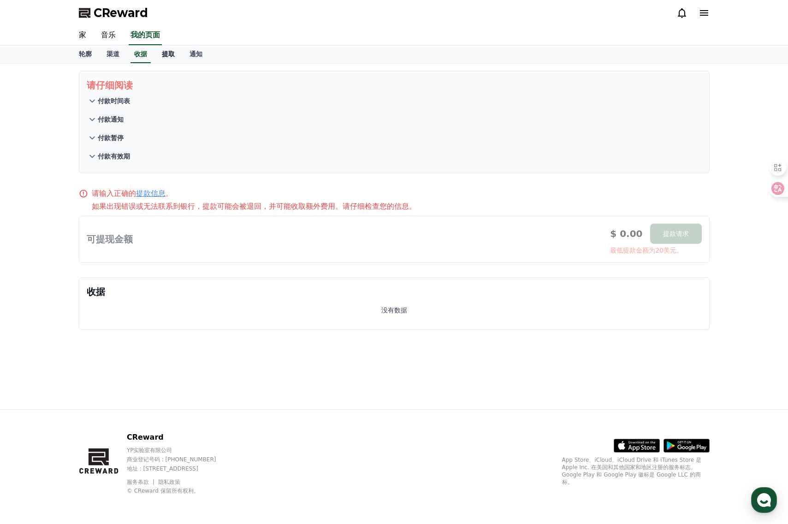
click at [168, 57] on font "提取" at bounding box center [168, 53] width 13 height 7
select select
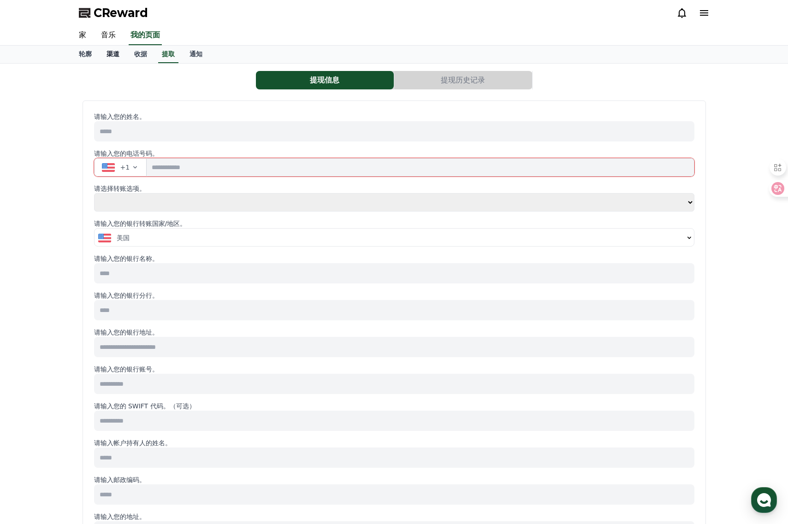
click at [111, 50] on font "渠道" at bounding box center [112, 53] width 13 height 7
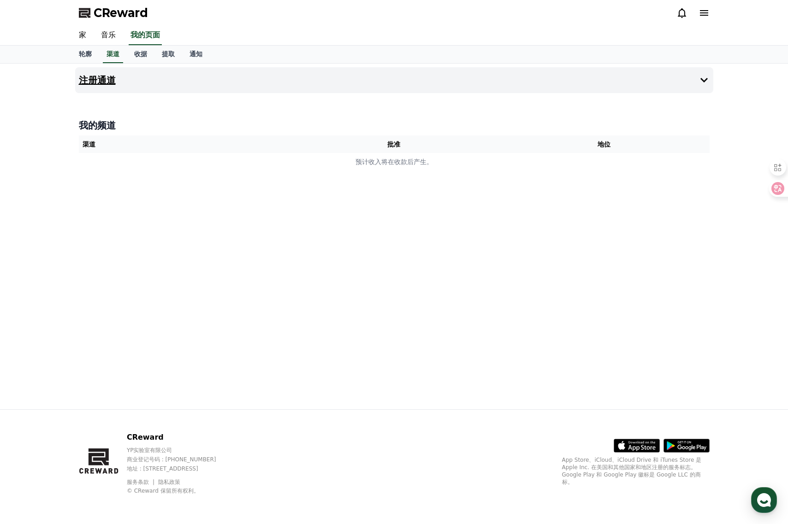
click at [207, 84] on button "注册通道" at bounding box center [394, 80] width 638 height 26
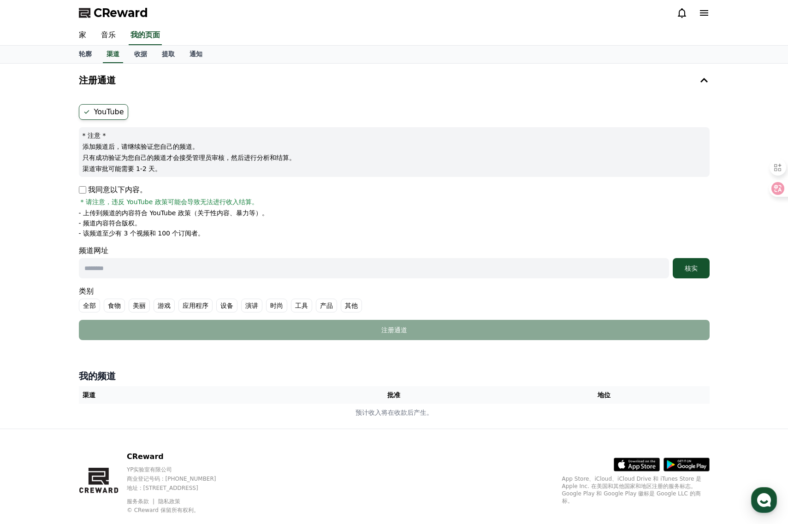
click at [700, 15] on icon at bounding box center [704, 13] width 8 height 6
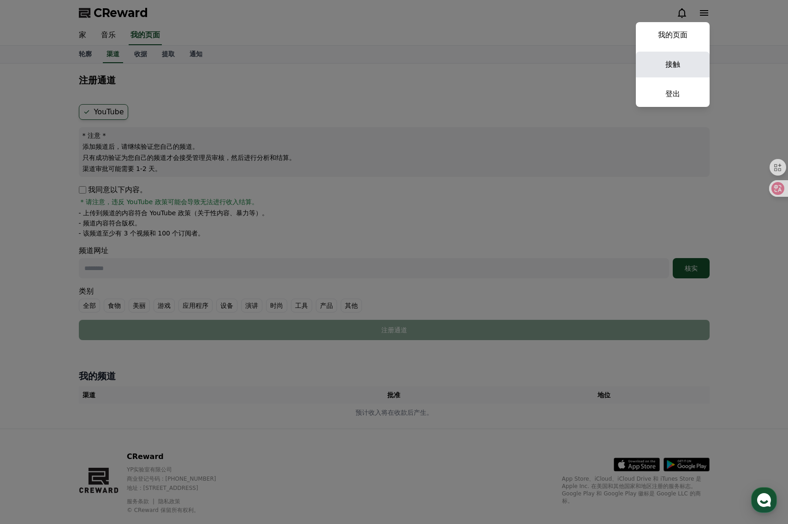
click at [673, 62] on font "接触" at bounding box center [672, 64] width 15 height 9
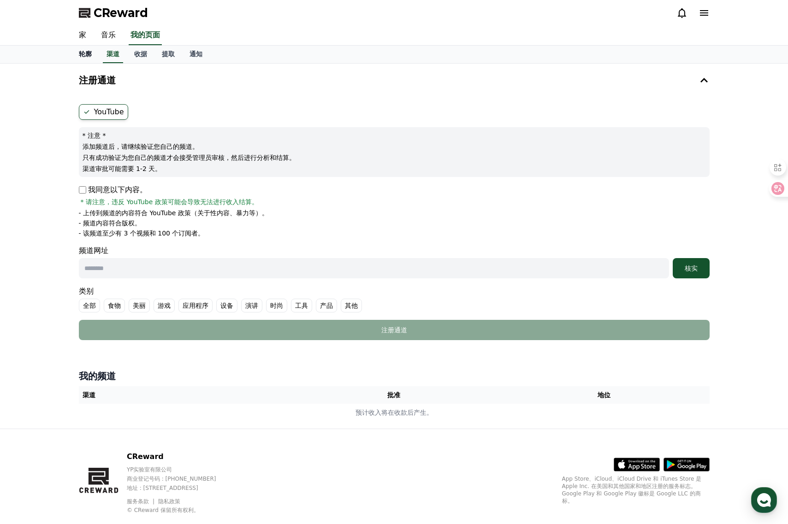
click at [85, 52] on font "轮廓" at bounding box center [85, 53] width 13 height 7
select select "**********"
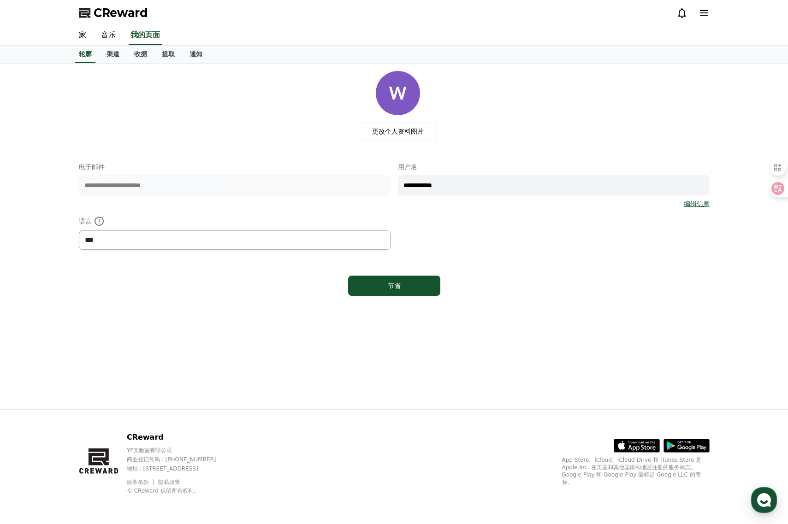
click at [235, 239] on select "*** ** ***" at bounding box center [235, 240] width 312 height 19
click at [242, 209] on div "**********" at bounding box center [394, 206] width 631 height 88
drag, startPoint x: 97, startPoint y: 221, endPoint x: 257, endPoint y: 195, distance: 162.0
click at [223, 199] on div "**********" at bounding box center [394, 206] width 631 height 88
click at [112, 52] on font "渠道" at bounding box center [112, 53] width 13 height 7
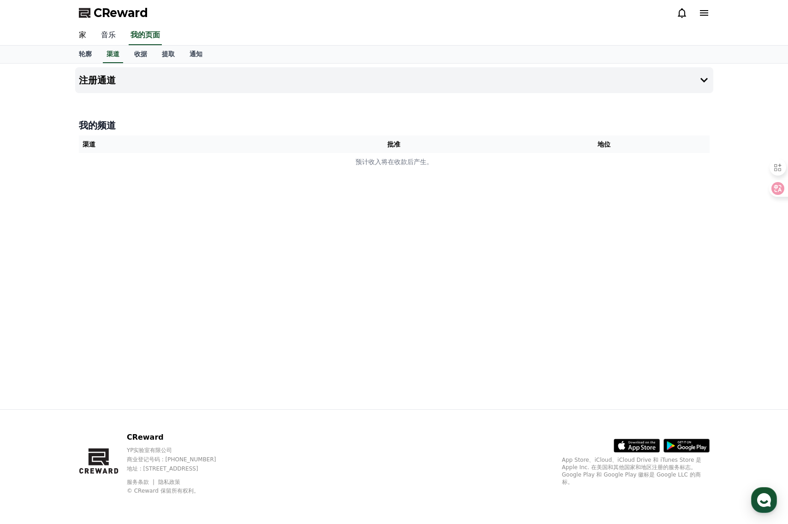
click at [95, 34] on link "音乐" at bounding box center [109, 35] width 30 height 19
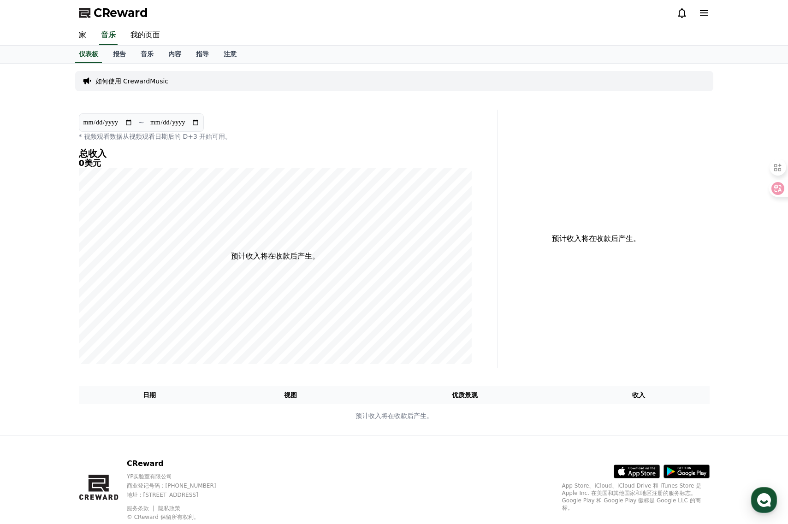
click at [131, 81] on font "如何使用 CrewardMusic" at bounding box center [131, 80] width 73 height 7
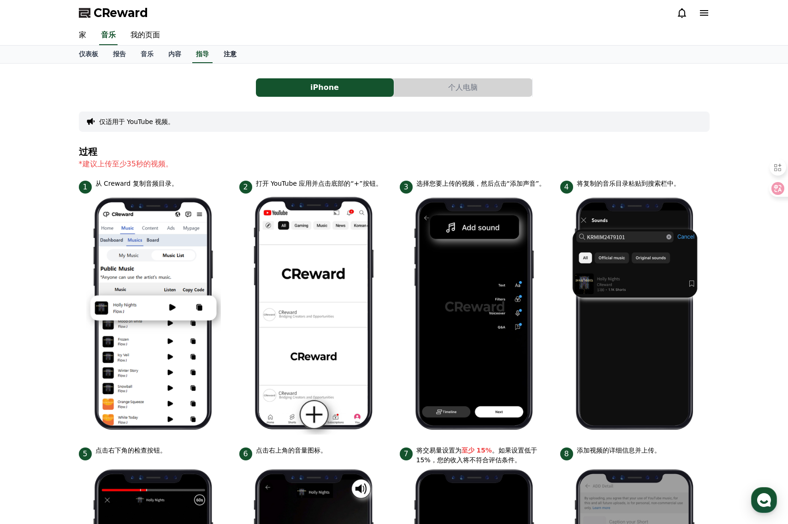
click at [220, 54] on link "注意" at bounding box center [230, 55] width 28 height 18
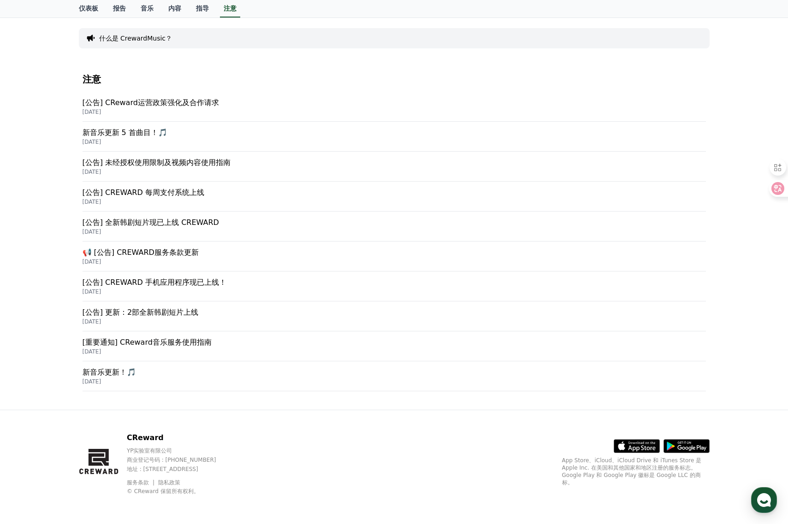
scroll to position [84, 0]
click at [206, 223] on font "[公告] 全新韩剧短片现已上线 CREWARD" at bounding box center [151, 222] width 136 height 9
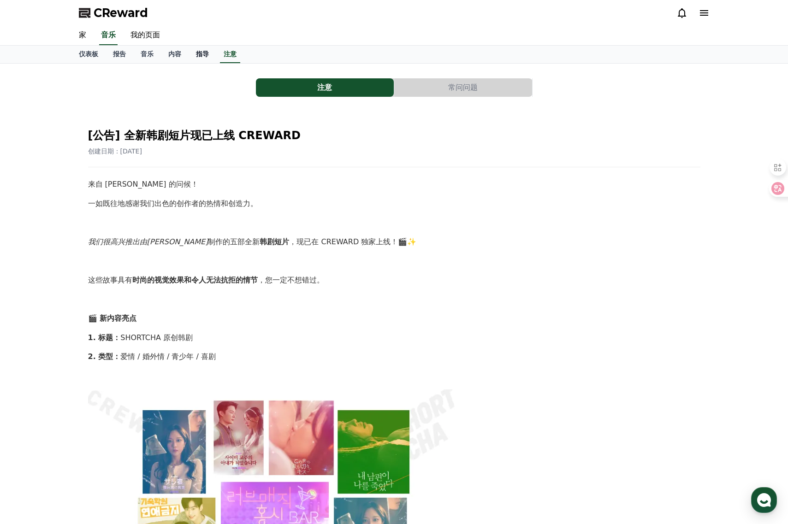
click at [194, 55] on link "指导" at bounding box center [203, 55] width 28 height 18
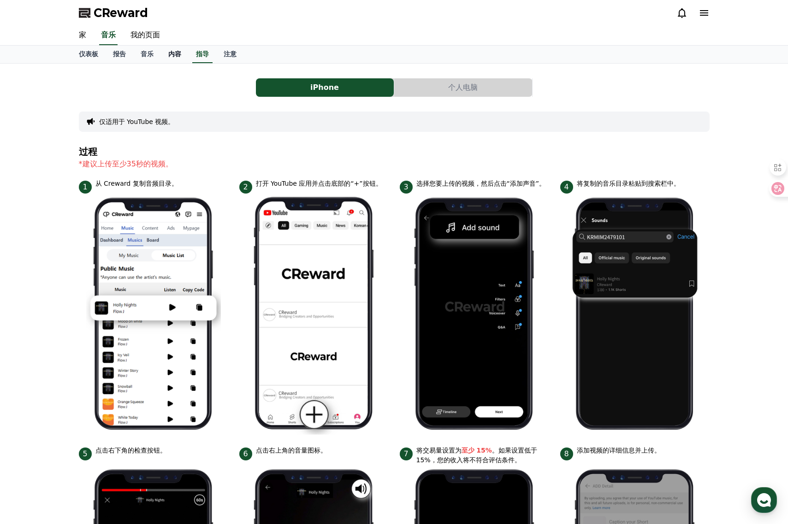
click at [178, 53] on font "内容" at bounding box center [174, 53] width 13 height 7
click at [146, 57] on font "音乐" at bounding box center [147, 53] width 13 height 7
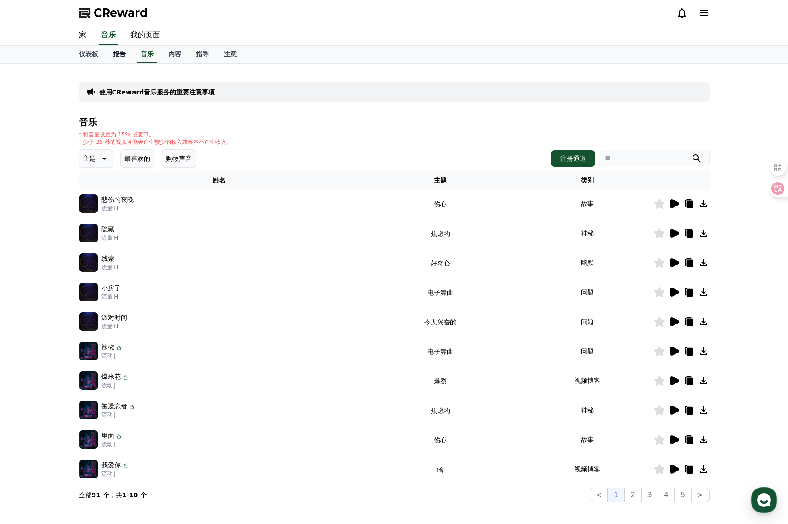
click at [120, 54] on font "报告" at bounding box center [119, 53] width 13 height 7
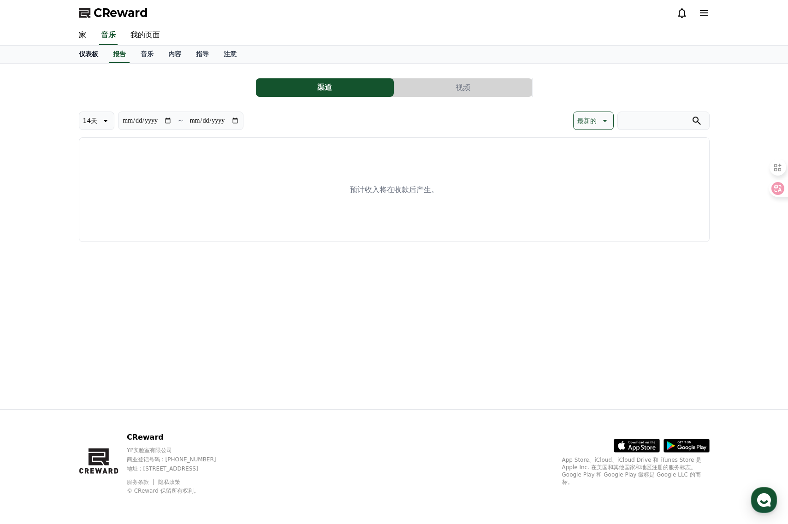
click at [94, 56] on font "仪表板" at bounding box center [88, 53] width 19 height 7
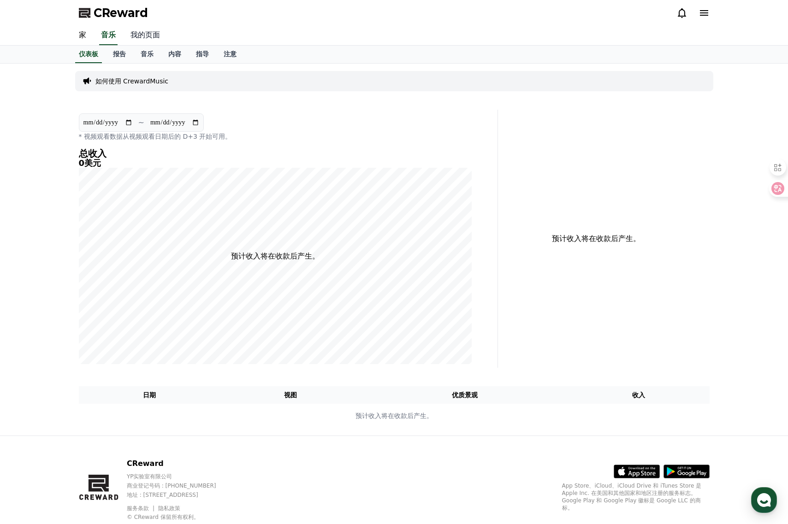
click at [150, 38] on font "我的页面" at bounding box center [145, 34] width 30 height 9
select select "**********"
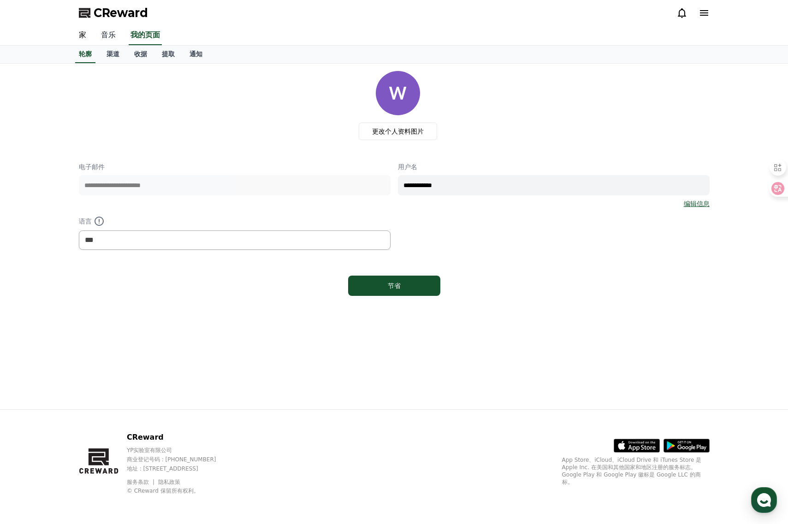
click at [123, 37] on link "音乐" at bounding box center [109, 35] width 30 height 19
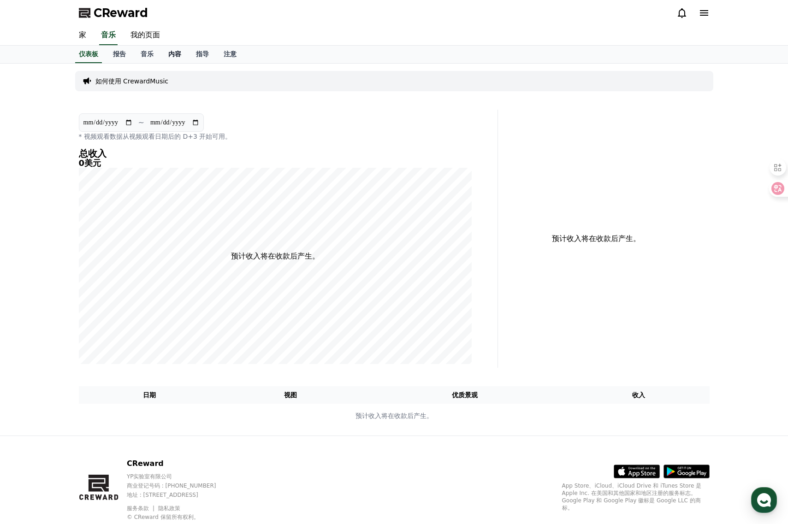
click at [169, 50] on font "内容" at bounding box center [174, 53] width 13 height 7
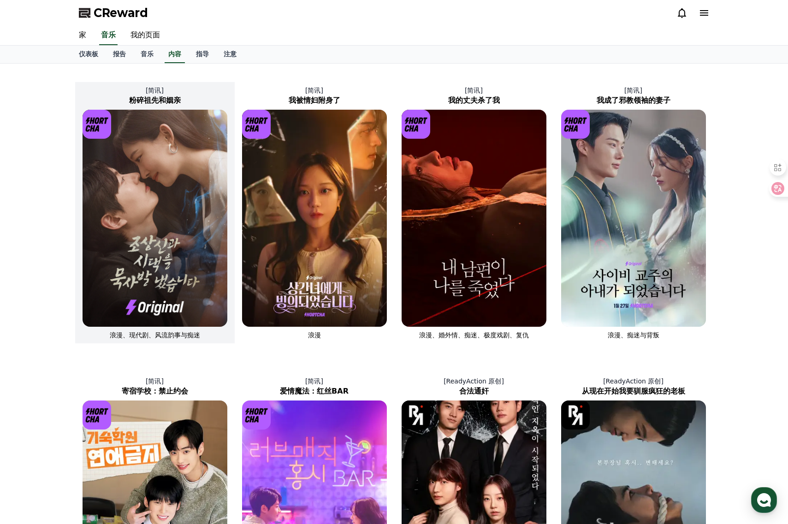
click at [176, 254] on img at bounding box center [155, 218] width 145 height 217
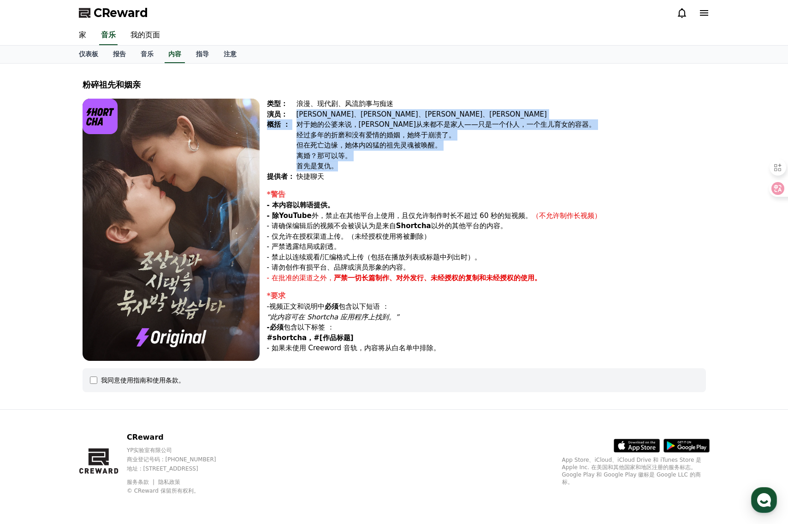
drag, startPoint x: 288, startPoint y: 112, endPoint x: 367, endPoint y: 162, distance: 93.9
click at [367, 162] on div "类型： 浪漫、现代剧、风流韵事与痴迷 演员： 崔润贞、郑诗贤、申英灿、宋庆雅 概括 ： 对于她的公婆来说，恩珠从来都不是家人——只是一个仆人，一个生儿育女的容…" at bounding box center [486, 140] width 439 height 83
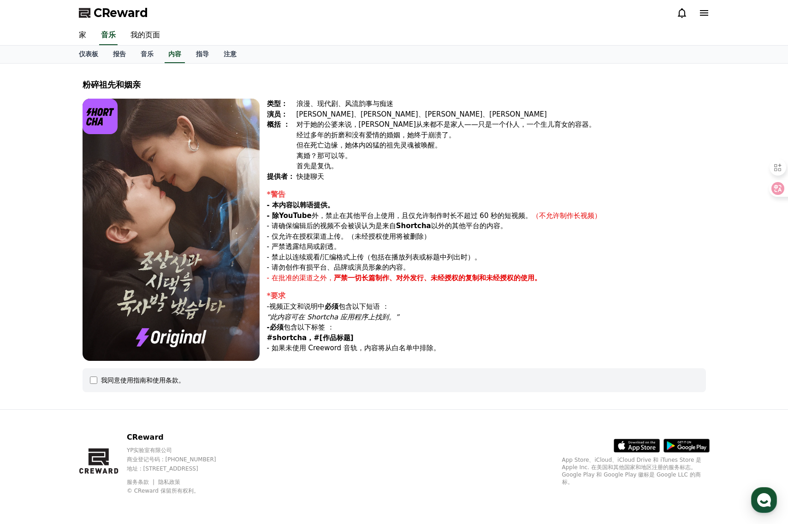
click at [367, 175] on div "快捷聊天" at bounding box center [500, 177] width 409 height 11
drag, startPoint x: 276, startPoint y: 219, endPoint x: 524, endPoint y: 214, distance: 248.1
click at [524, 214] on p "- 除YouTube 外，禁止在其他平台上使用 ，且仅允许制作时长不超过 60 秒的短视频。 （不允许制作长视频）" at bounding box center [486, 216] width 439 height 11
click at [576, 218] on font "（不允许制作长视频）" at bounding box center [566, 216] width 69 height 8
click at [154, 57] on link "音乐" at bounding box center [147, 55] width 28 height 18
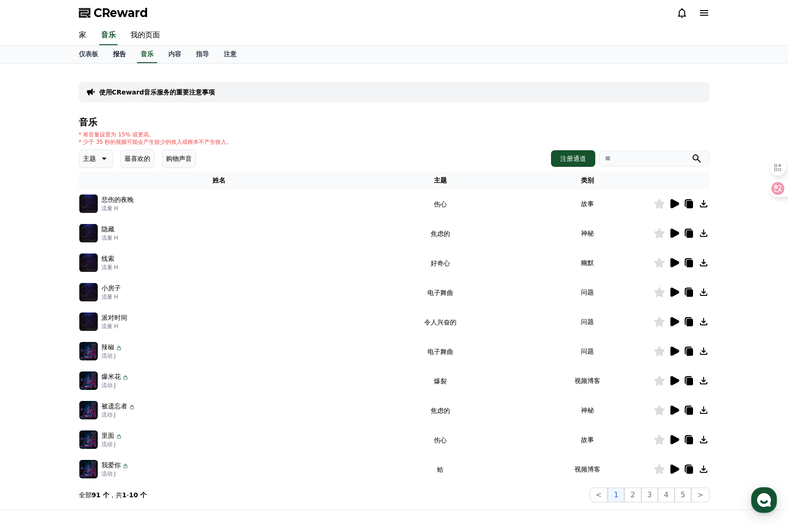
click at [132, 58] on link "报告" at bounding box center [120, 55] width 28 height 18
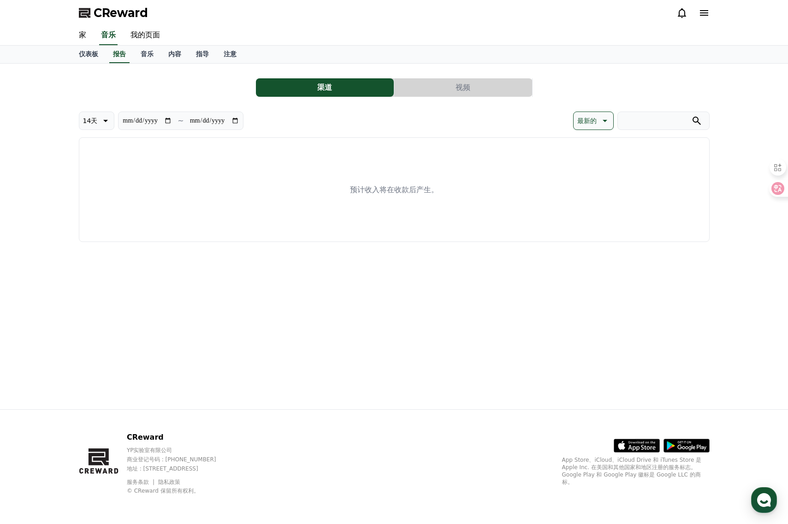
click at [434, 86] on button "视频" at bounding box center [463, 87] width 138 height 18
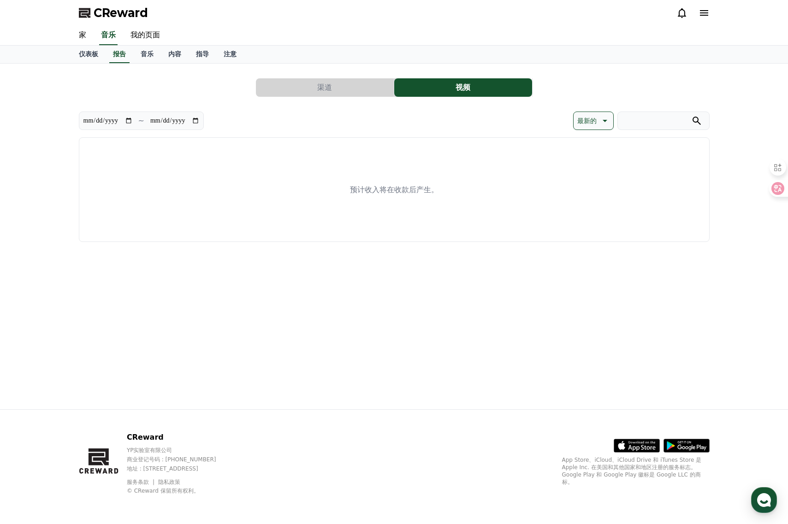
click at [339, 89] on button "渠道" at bounding box center [325, 87] width 138 height 18
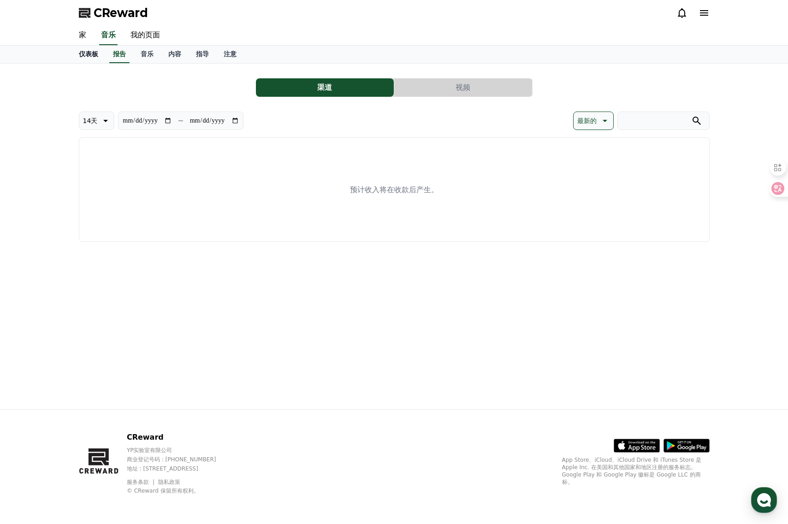
click at [92, 55] on font "仪表板" at bounding box center [88, 53] width 19 height 7
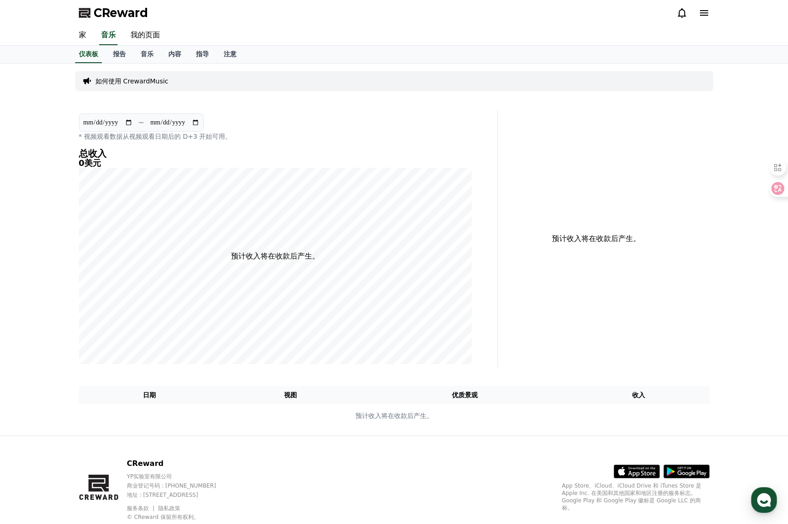
click at [680, 18] on icon at bounding box center [681, 12] width 11 height 11
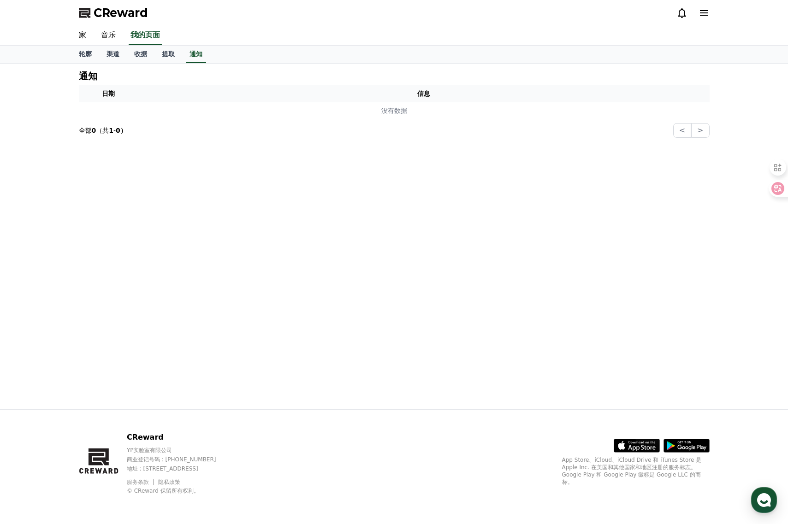
click at [708, 18] on icon at bounding box center [703, 12] width 11 height 11
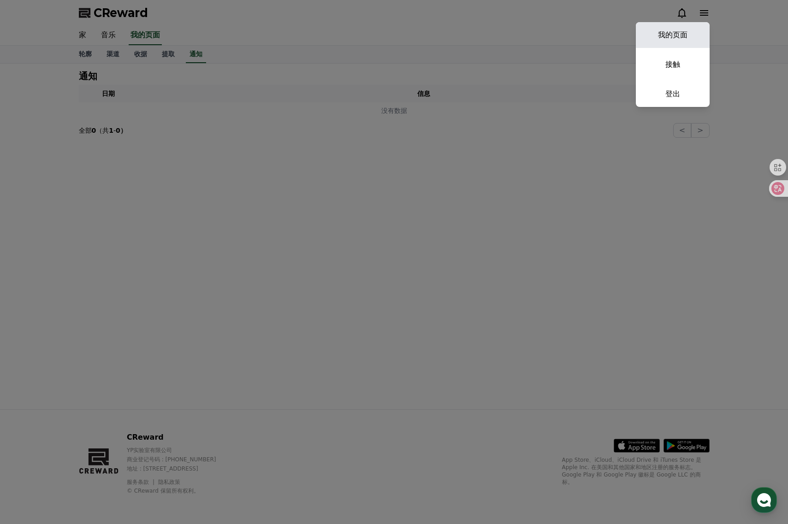
click at [695, 34] on link "我的页面" at bounding box center [673, 35] width 74 height 26
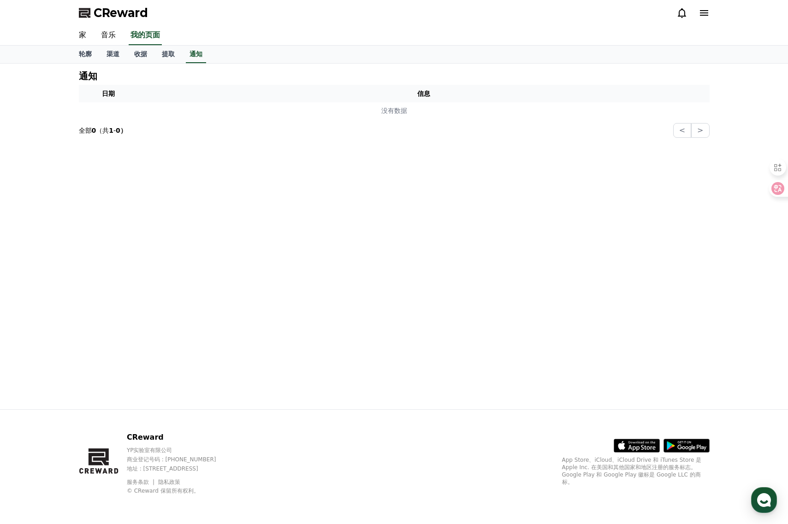
select select "**********"
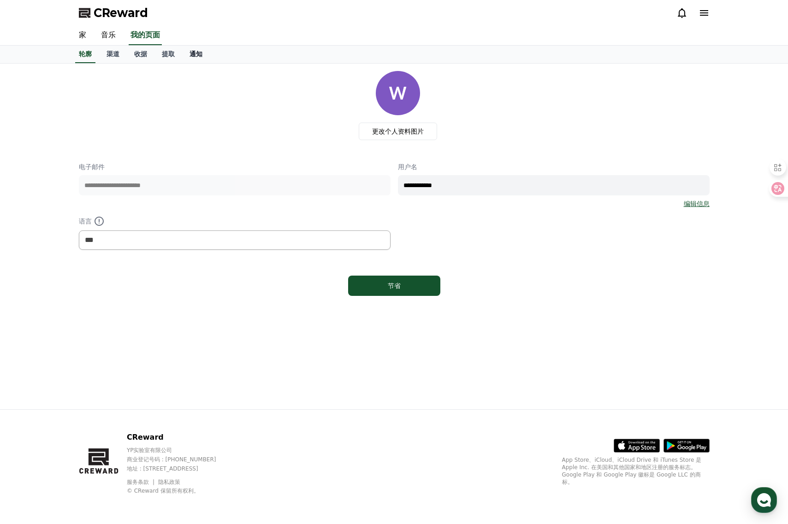
click at [195, 57] on font "通知" at bounding box center [195, 53] width 13 height 7
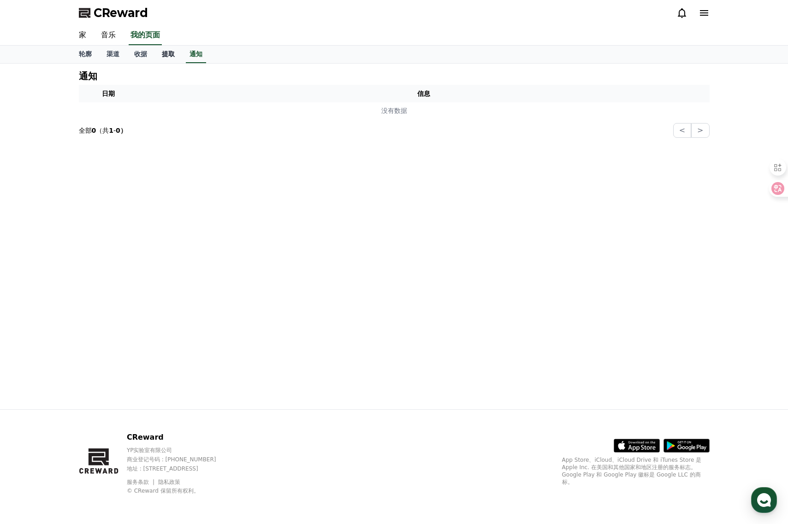
click at [175, 57] on link "提取" at bounding box center [168, 55] width 28 height 18
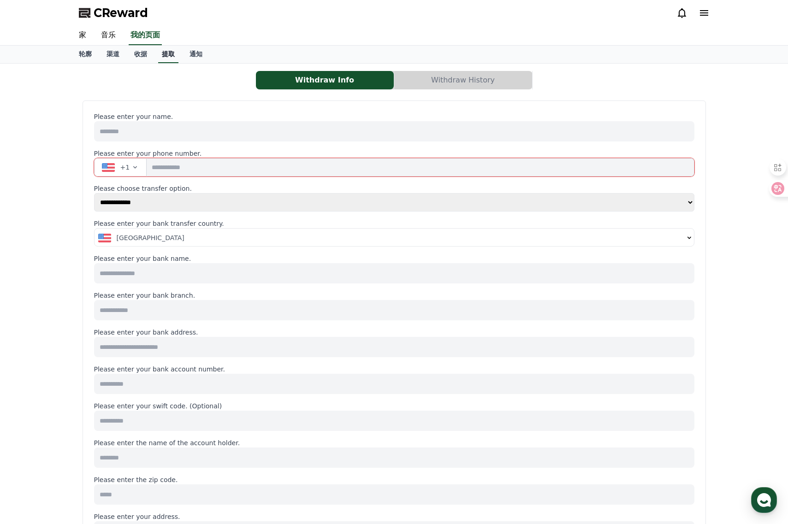
select select
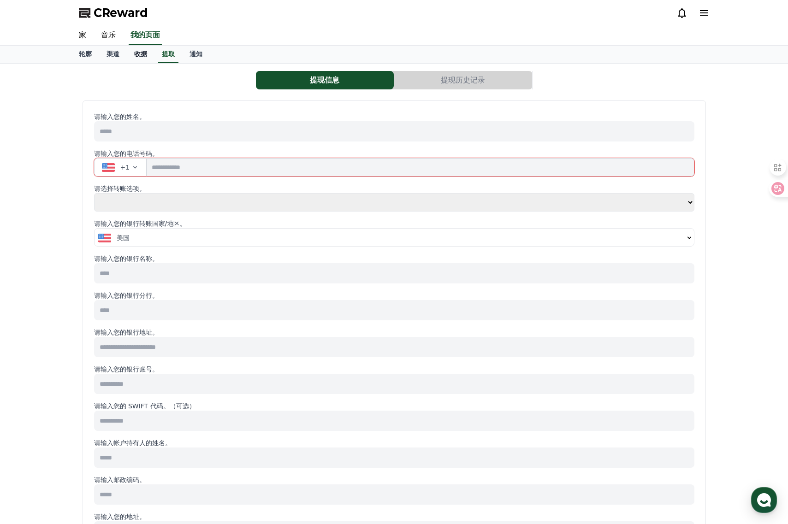
click at [143, 59] on link "收据" at bounding box center [141, 55] width 28 height 18
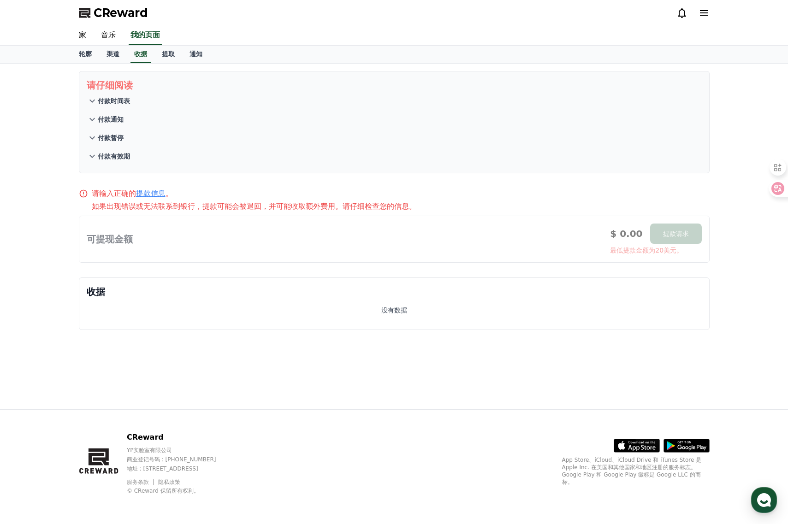
click at [115, 159] on font "付款有效期" at bounding box center [114, 156] width 32 height 7
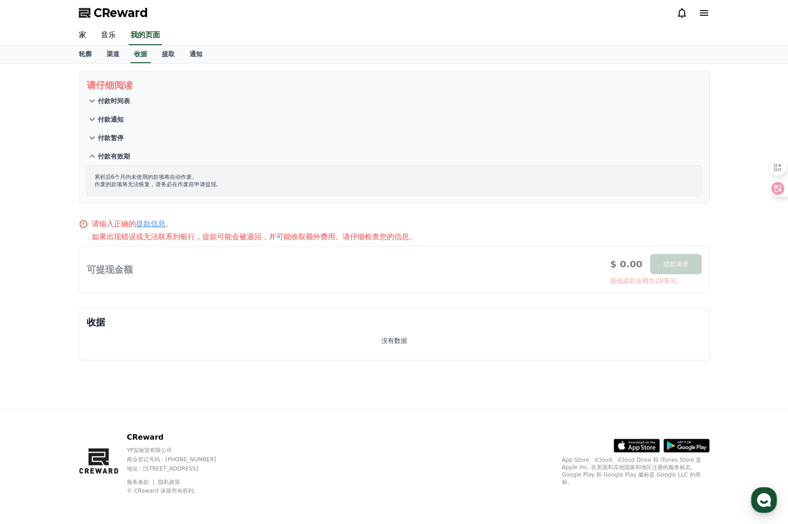
click at [110, 139] on font "付款暂停" at bounding box center [111, 137] width 26 height 7
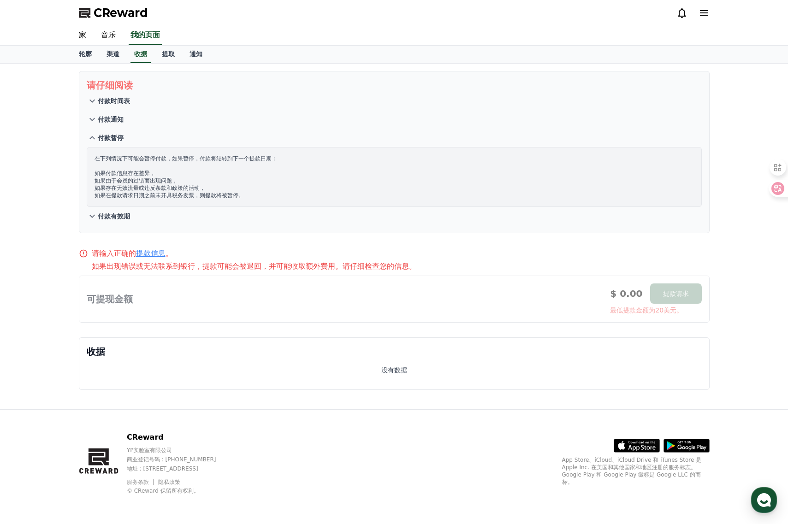
click at [111, 120] on font "付款通知" at bounding box center [111, 119] width 26 height 7
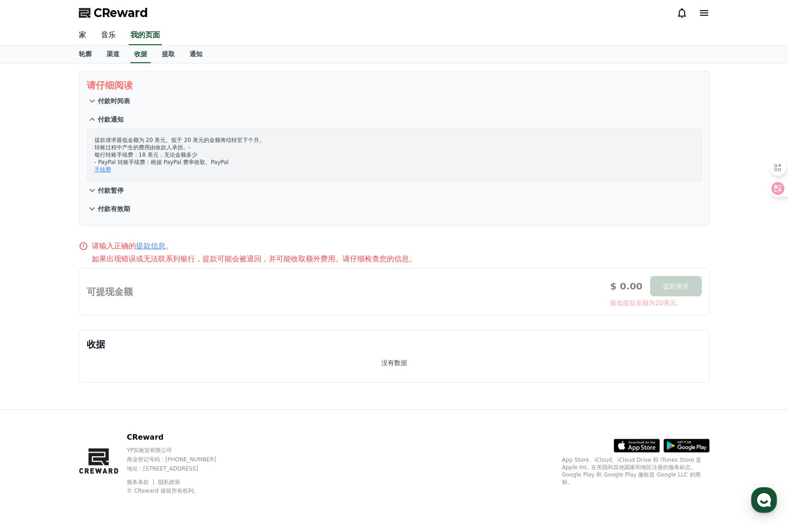
click at [112, 104] on font "付款时间表" at bounding box center [114, 100] width 32 height 7
